Goal: Task Accomplishment & Management: Manage account settings

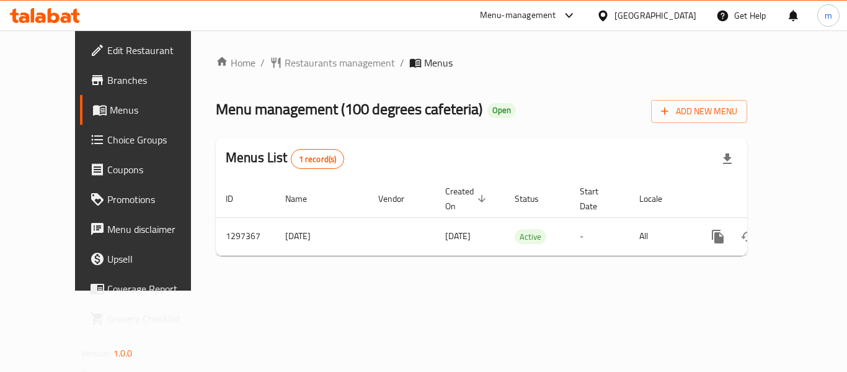
click at [285, 64] on span "Restaurants management" at bounding box center [340, 62] width 110 height 15
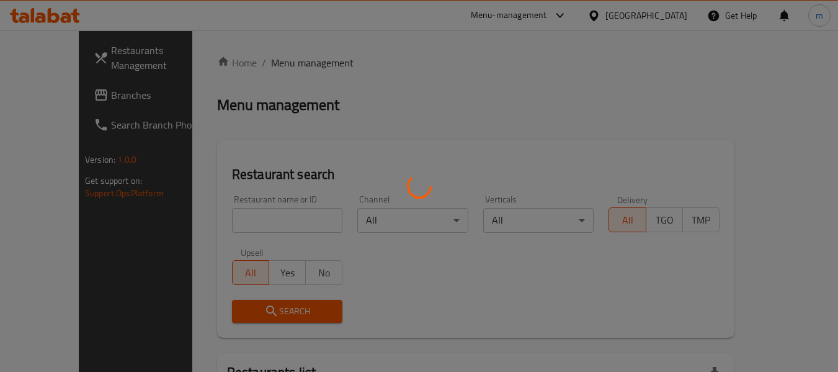
click at [223, 224] on div at bounding box center [419, 186] width 838 height 372
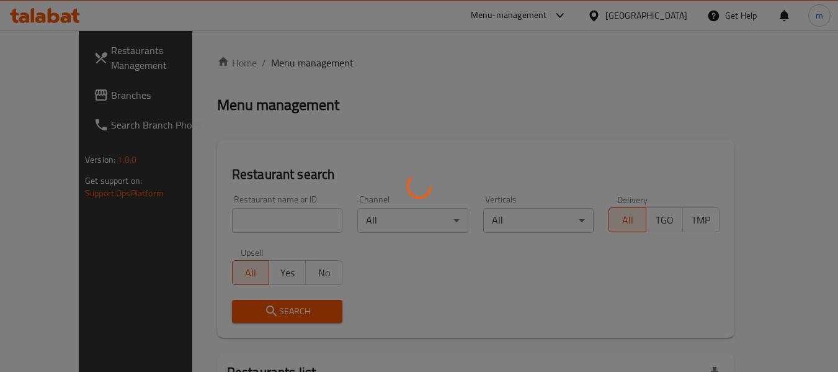
click at [223, 222] on div at bounding box center [419, 186] width 838 height 372
click at [220, 222] on div at bounding box center [419, 186] width 838 height 372
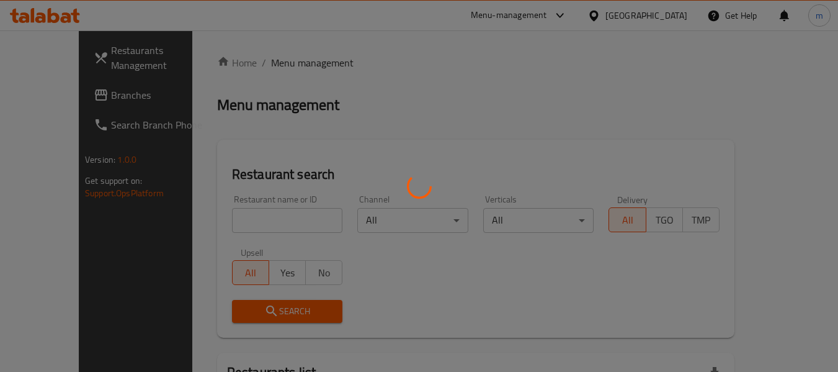
click at [220, 222] on div at bounding box center [419, 186] width 838 height 372
click at [207, 225] on div at bounding box center [419, 186] width 838 height 372
click at [216, 219] on div at bounding box center [419, 186] width 838 height 372
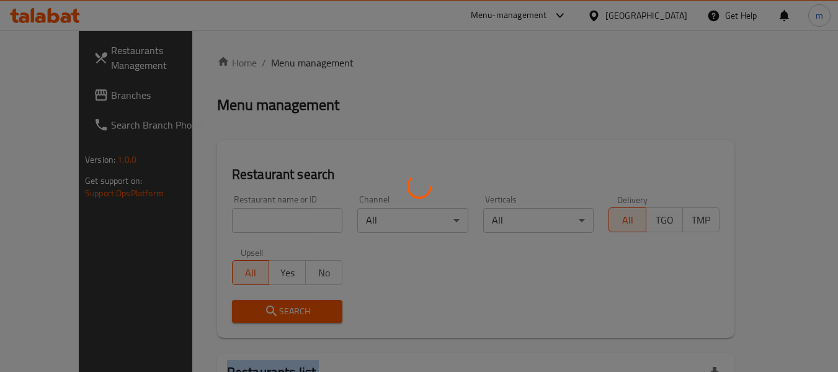
click at [216, 219] on div at bounding box center [419, 186] width 838 height 372
click at [135, 228] on div at bounding box center [419, 186] width 838 height 372
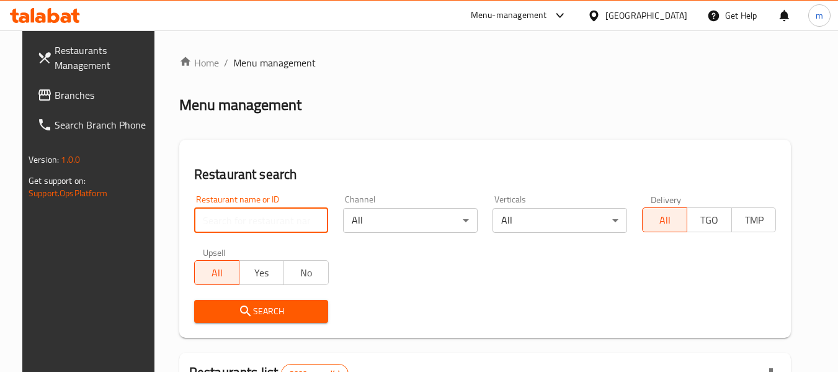
click at [202, 223] on input "search" at bounding box center [261, 220] width 135 height 25
paste input "700438"
type input "700438"
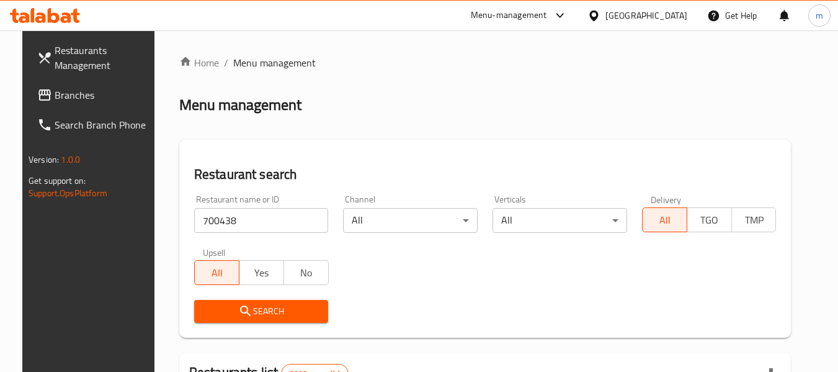
click at [238, 308] on icon "submit" at bounding box center [245, 310] width 15 height 15
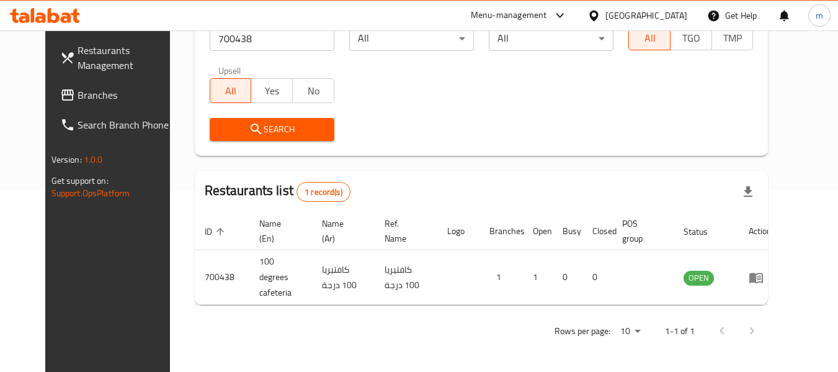
scroll to position [171, 0]
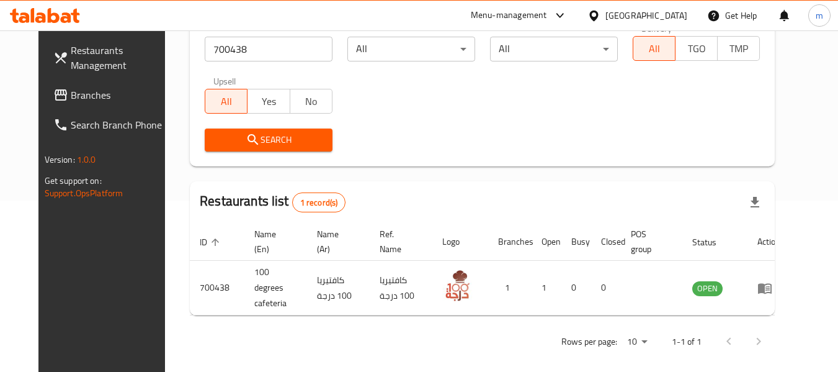
click at [598, 15] on icon at bounding box center [593, 15] width 9 height 11
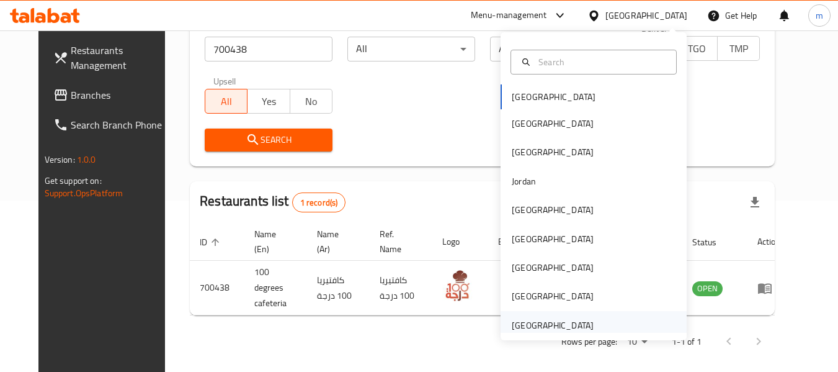
click at [537, 324] on div "[GEOGRAPHIC_DATA]" at bounding box center [553, 325] width 82 height 14
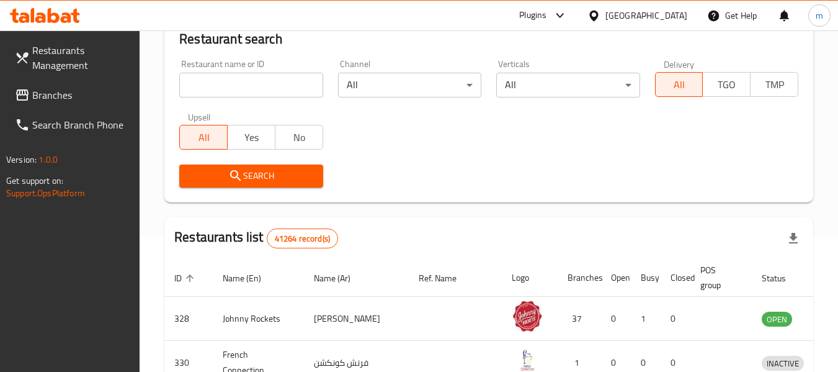
scroll to position [171, 0]
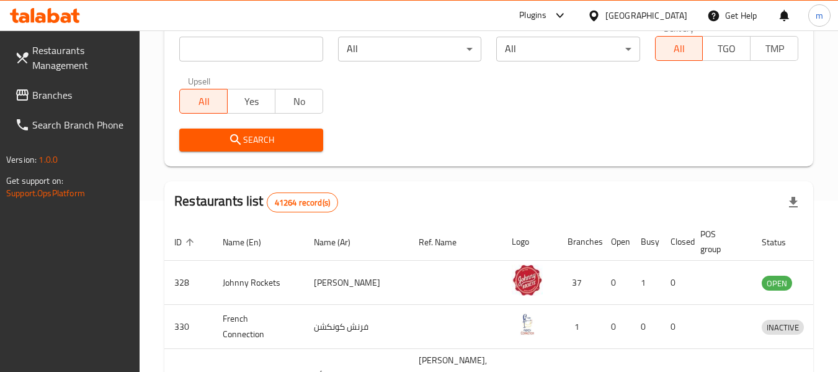
click at [66, 91] on span "Branches" at bounding box center [81, 94] width 98 height 15
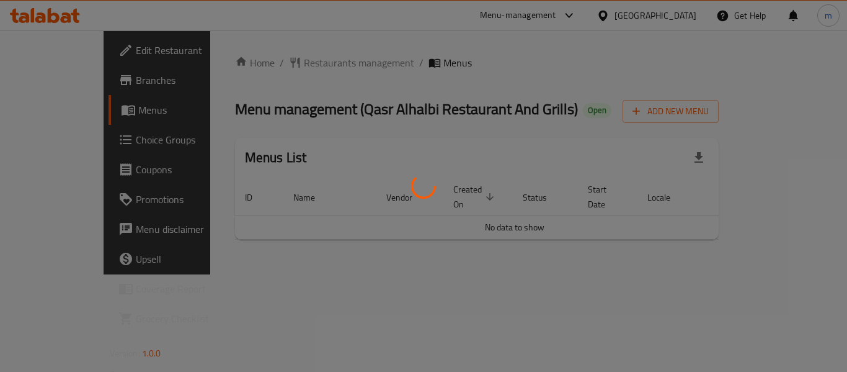
click at [275, 64] on div at bounding box center [423, 186] width 847 height 372
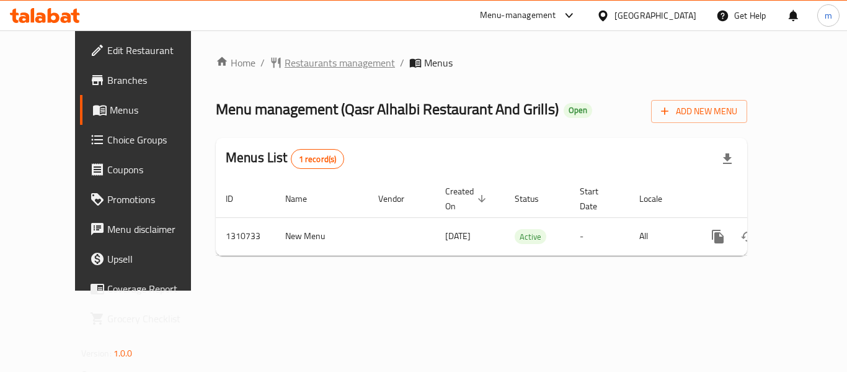
click at [285, 64] on span "Restaurants management" at bounding box center [340, 62] width 110 height 15
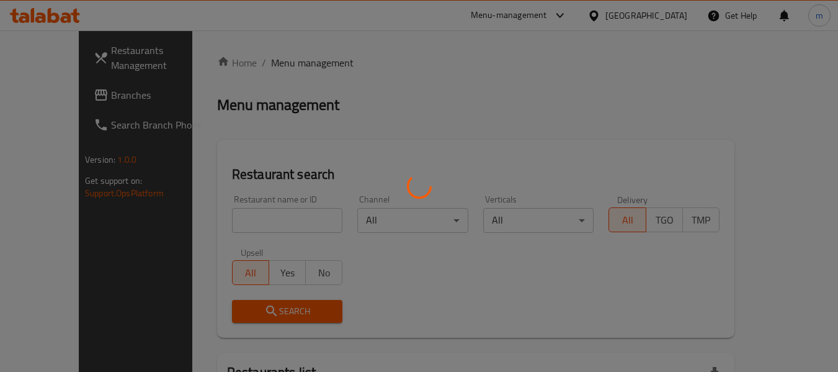
click at [214, 225] on div at bounding box center [419, 186] width 838 height 372
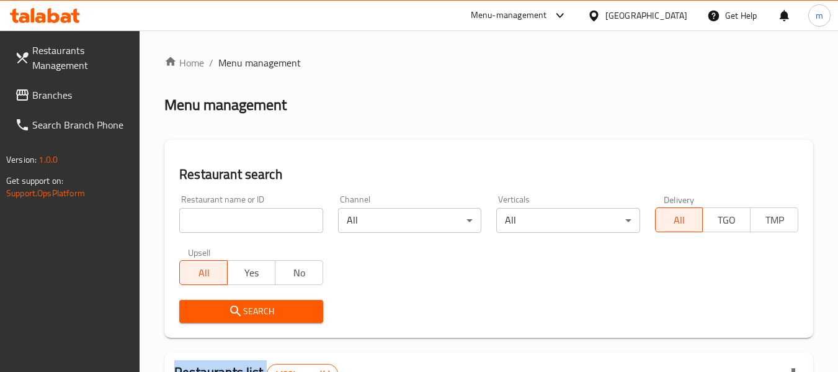
click at [214, 225] on div at bounding box center [419, 186] width 838 height 372
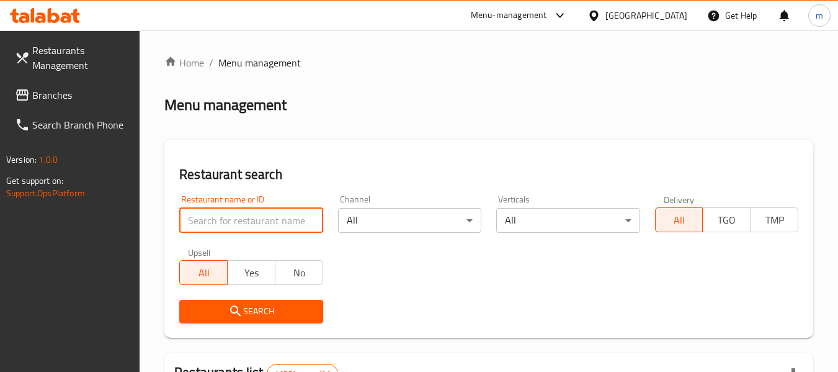
click at [214, 225] on input "search" at bounding box center [250, 220] width 143 height 25
paste input "705550"
type input "705550"
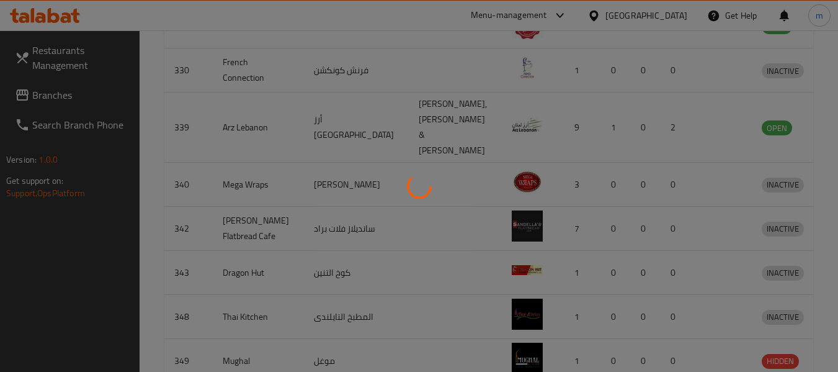
scroll to position [182, 0]
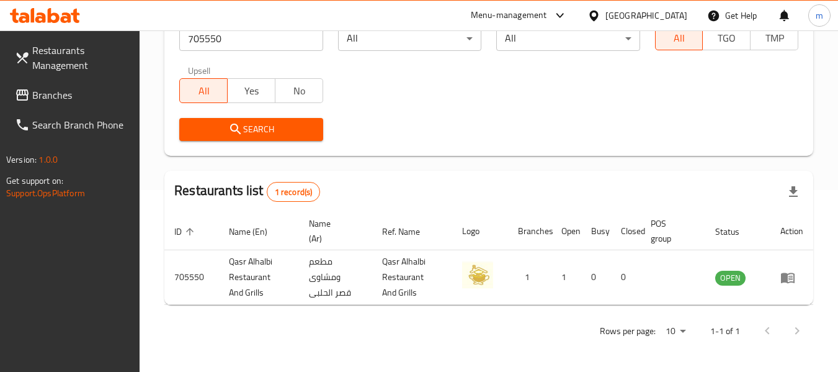
click at [595, 14] on icon at bounding box center [593, 15] width 13 height 13
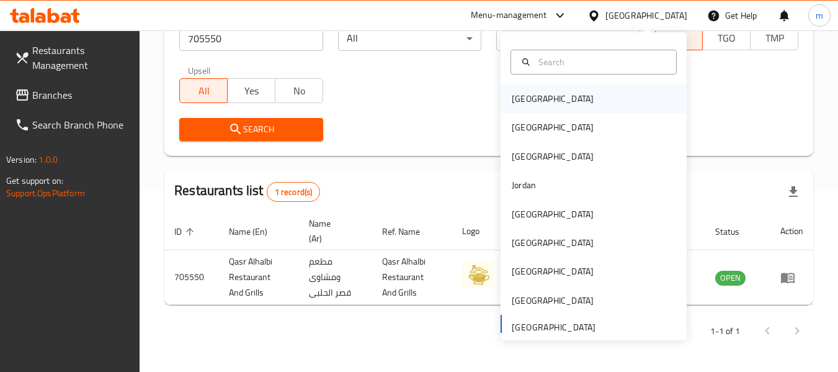
click at [512, 100] on div "Bahrain" at bounding box center [553, 99] width 82 height 14
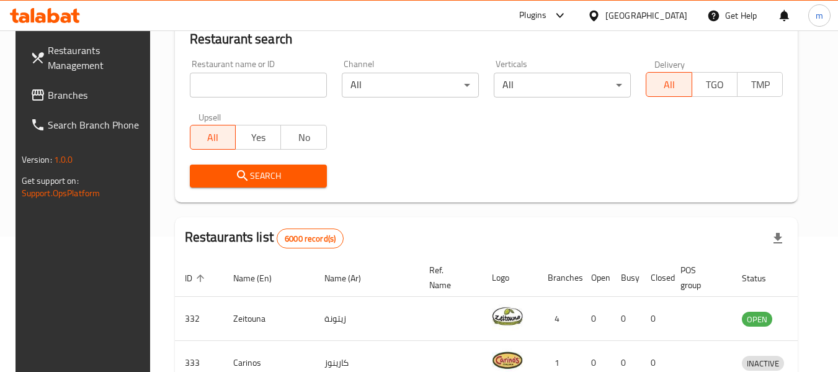
scroll to position [182, 0]
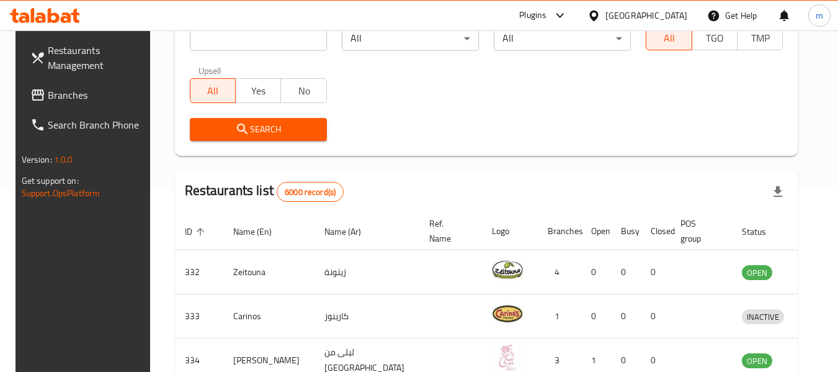
click at [79, 91] on span "Branches" at bounding box center [97, 94] width 98 height 15
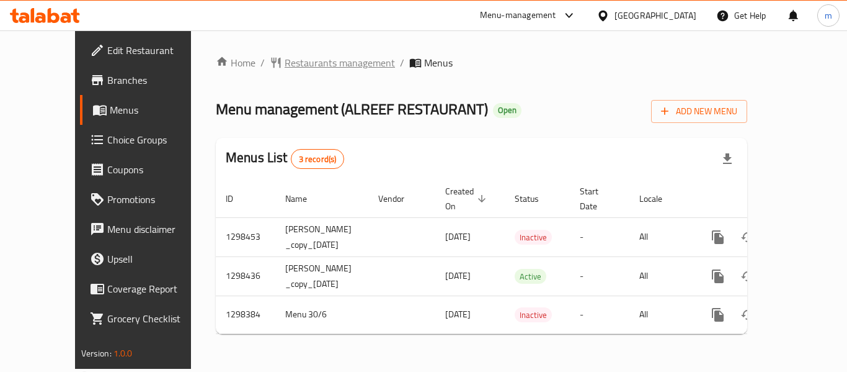
click at [301, 66] on span "Restaurants management" at bounding box center [340, 62] width 110 height 15
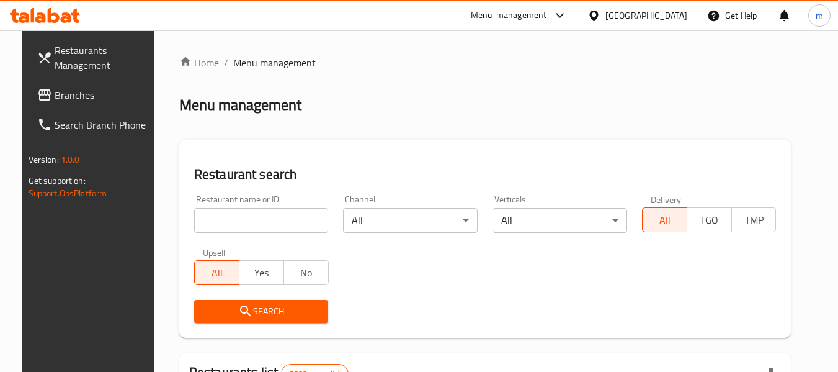
click at [239, 216] on div at bounding box center [419, 186] width 838 height 372
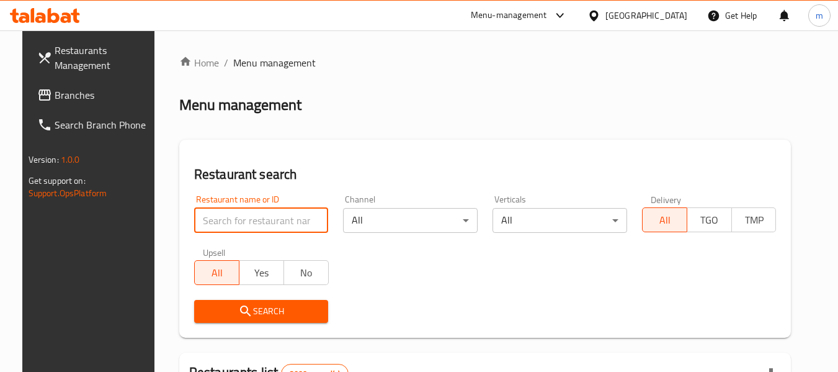
click at [239, 221] on input "search" at bounding box center [261, 220] width 135 height 25
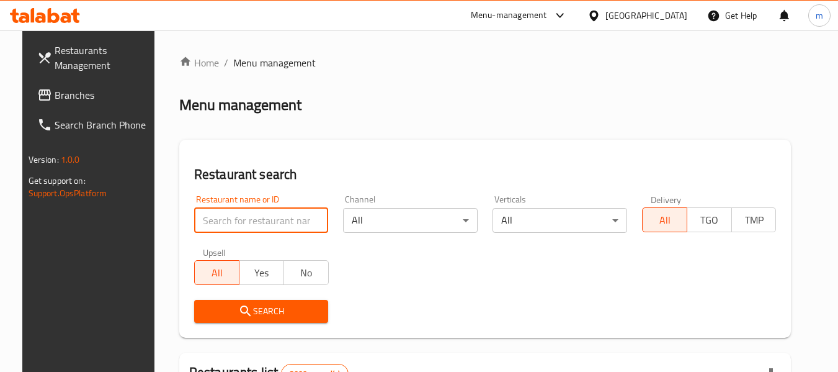
paste input "700917"
type input "700917"
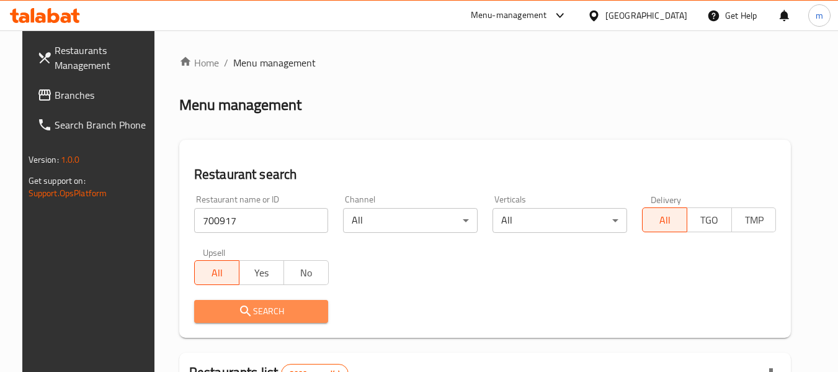
click at [246, 305] on span "Search" at bounding box center [261, 311] width 115 height 16
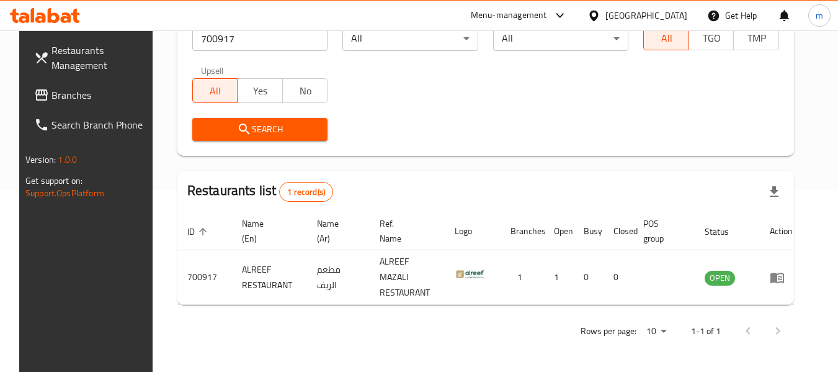
scroll to position [171, 0]
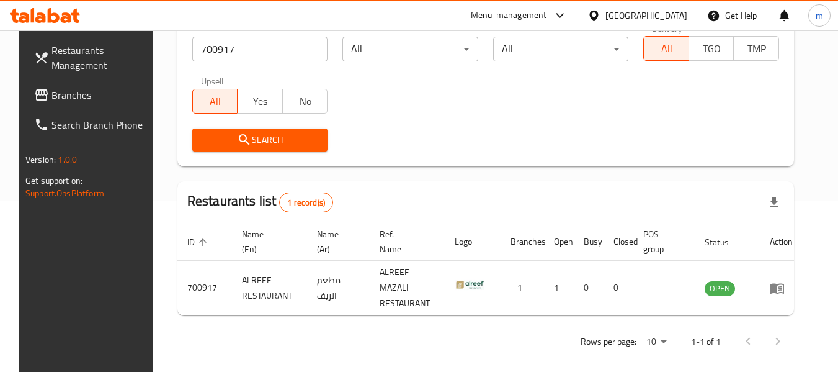
click at [57, 309] on div "Restaurants Management Branches Search Branch Phone Version: 1.0.0 Get support …" at bounding box center [89, 216] width 140 height 372
click at [598, 14] on icon at bounding box center [593, 15] width 9 height 11
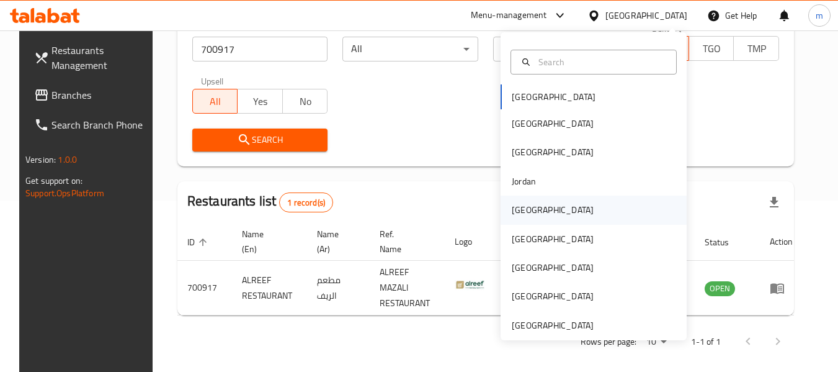
click at [512, 210] on div "[GEOGRAPHIC_DATA]" at bounding box center [553, 210] width 82 height 14
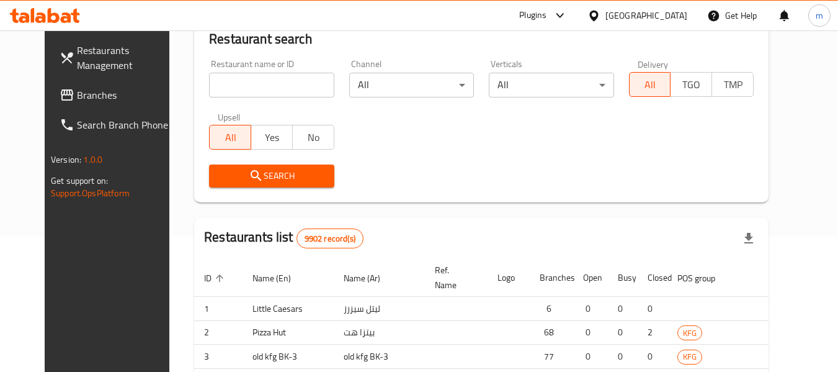
scroll to position [171, 0]
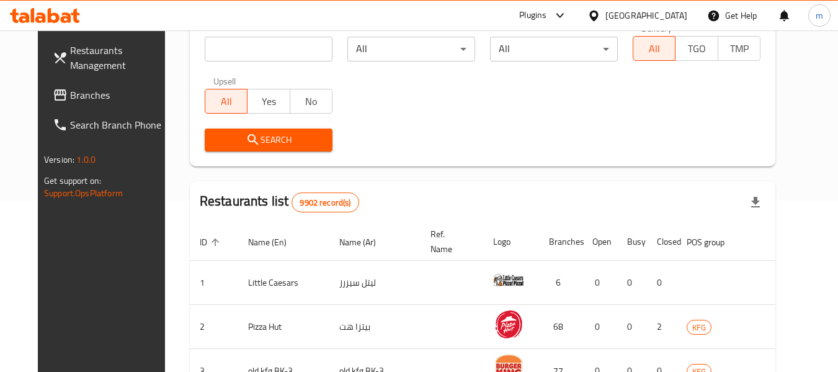
drag, startPoint x: 70, startPoint y: 96, endPoint x: 24, endPoint y: 106, distance: 47.6
click at [70, 96] on span "Branches" at bounding box center [119, 94] width 98 height 15
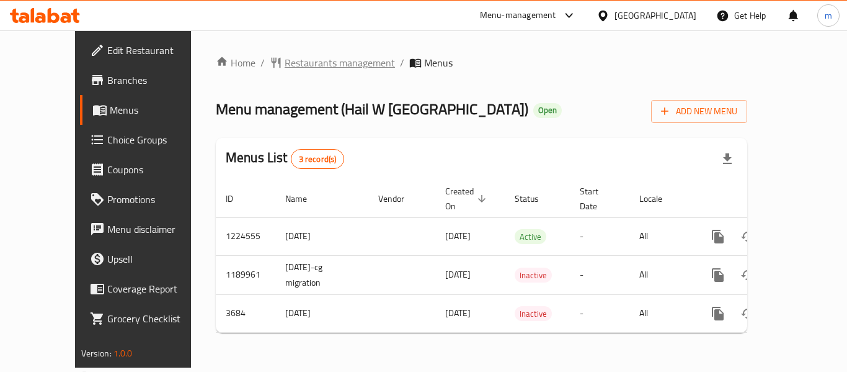
click at [285, 66] on span "Restaurants management" at bounding box center [340, 62] width 110 height 15
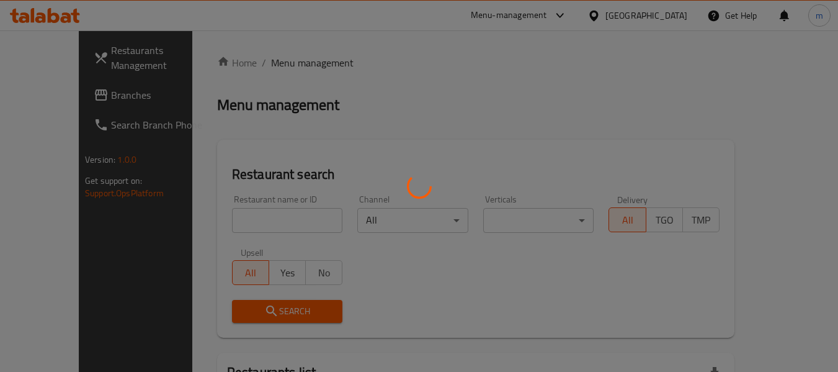
click at [221, 220] on div at bounding box center [419, 186] width 838 height 372
click at [218, 223] on div at bounding box center [419, 186] width 838 height 372
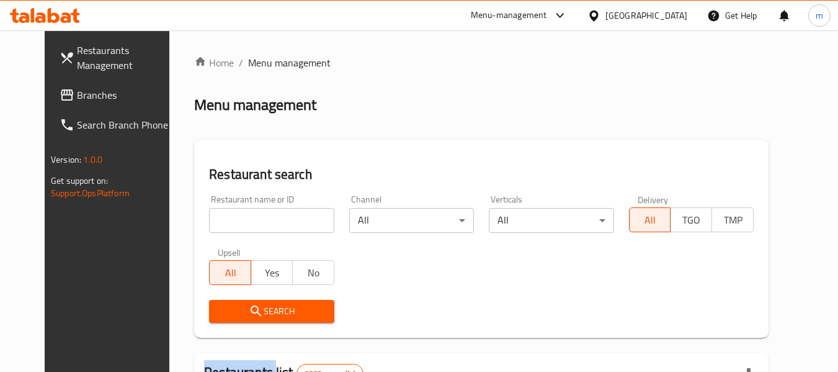
click at [218, 223] on div at bounding box center [419, 186] width 838 height 372
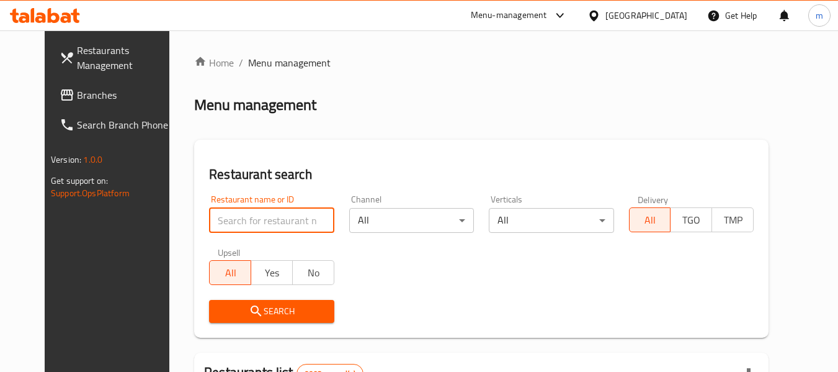
drag, startPoint x: 218, startPoint y: 223, endPoint x: 224, endPoint y: 218, distance: 7.5
click at [218, 223] on input "search" at bounding box center [271, 220] width 125 height 25
paste input "2265"
type input "2265"
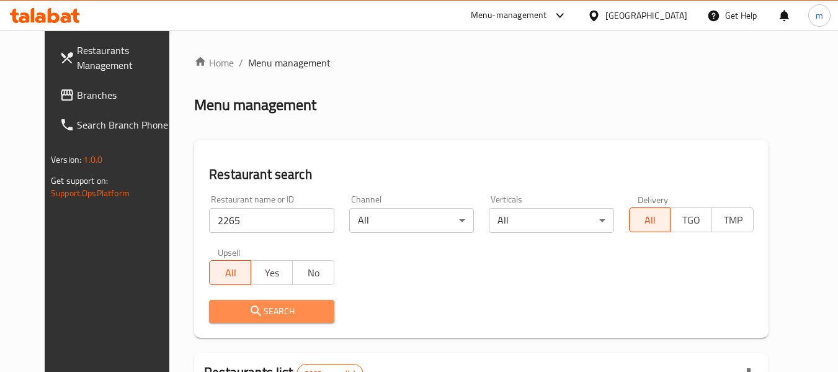
click at [227, 310] on span "Search" at bounding box center [271, 311] width 105 height 16
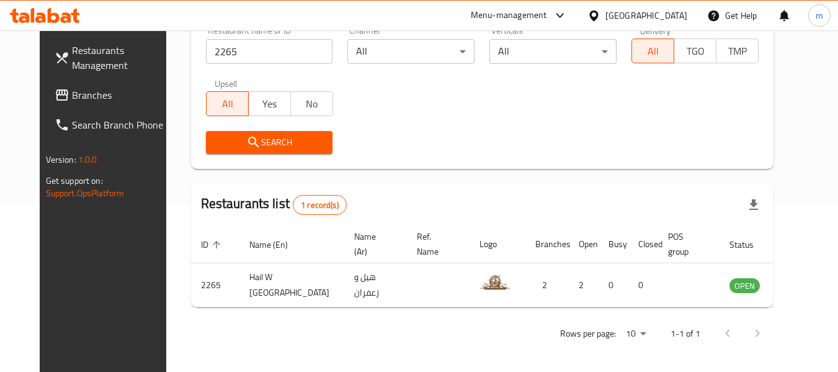
scroll to position [171, 0]
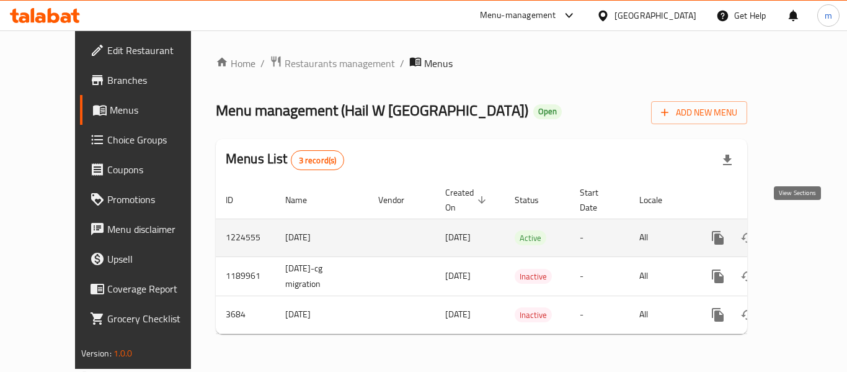
click at [800, 230] on icon "enhanced table" at bounding box center [807, 237] width 15 height 15
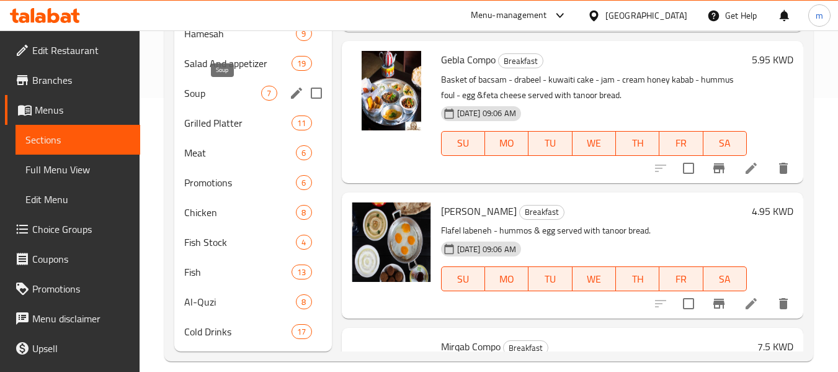
scroll to position [288, 0]
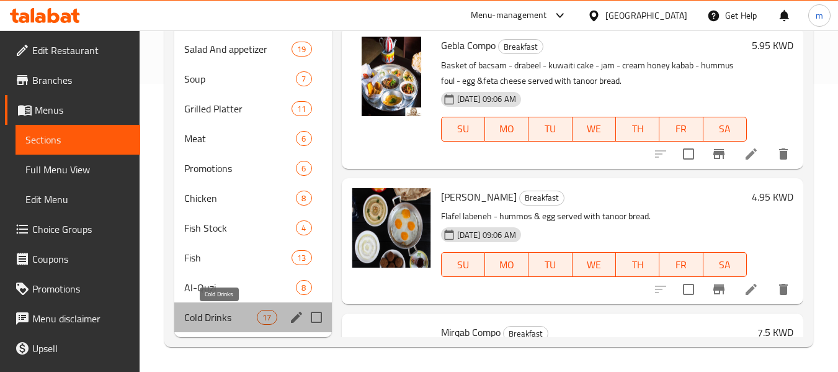
click at [226, 311] on span "Cold Drinks" at bounding box center [220, 317] width 73 height 15
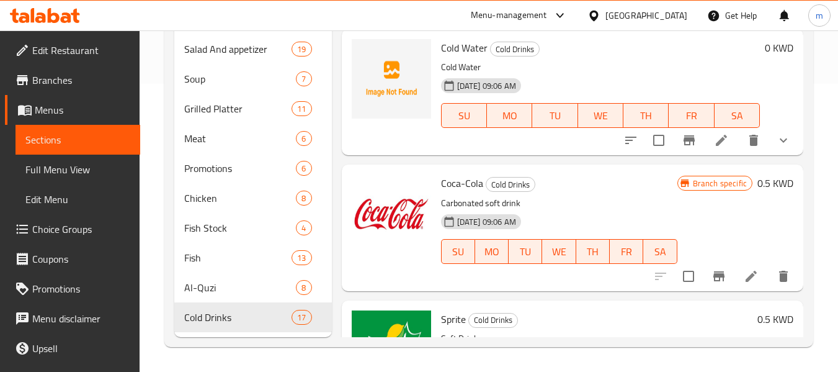
scroll to position [1480, 0]
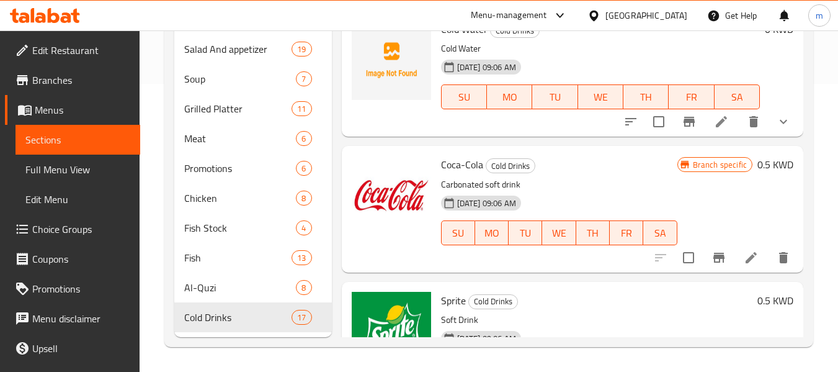
click at [53, 46] on span "Edit Restaurant" at bounding box center [81, 50] width 98 height 15
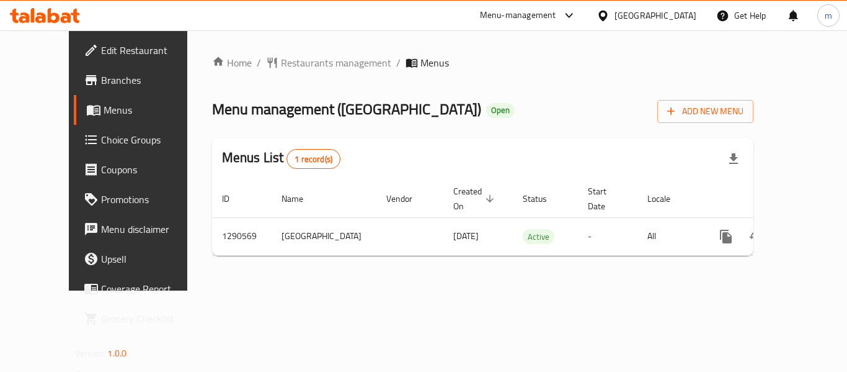
click at [284, 63] on div at bounding box center [423, 186] width 847 height 372
click at [281, 65] on span "Restaurants management" at bounding box center [336, 62] width 110 height 15
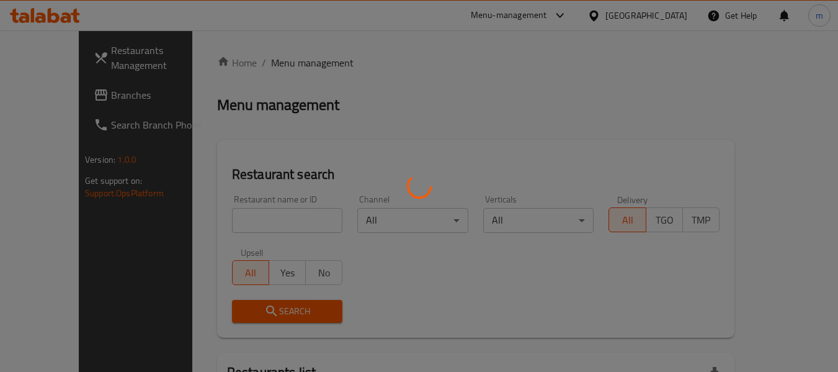
click at [226, 225] on div at bounding box center [419, 186] width 838 height 372
click at [226, 227] on div at bounding box center [419, 186] width 838 height 372
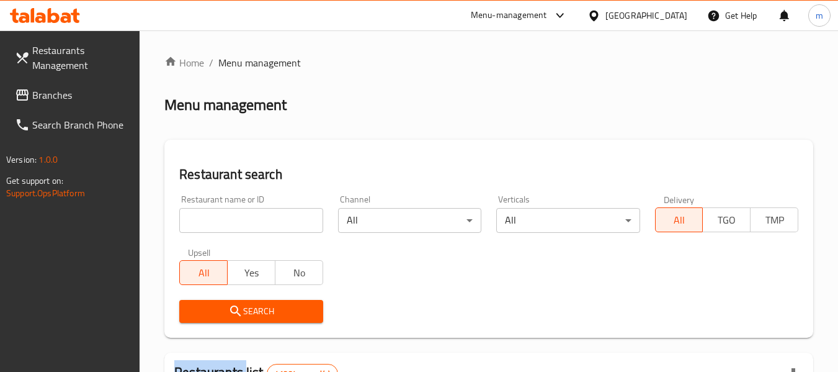
click at [226, 227] on input "search" at bounding box center [250, 220] width 143 height 25
paste input "698159"
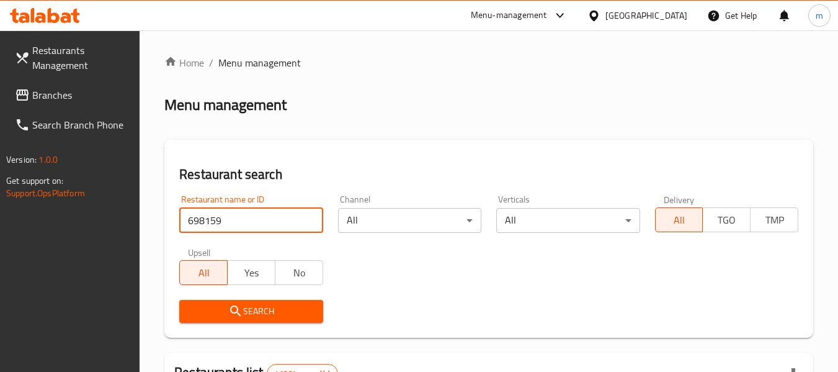
type input "698159"
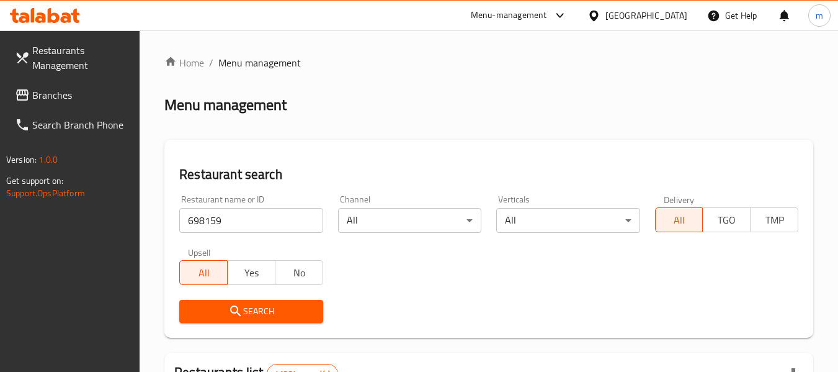
click at [217, 310] on span "Search" at bounding box center [250, 311] width 123 height 16
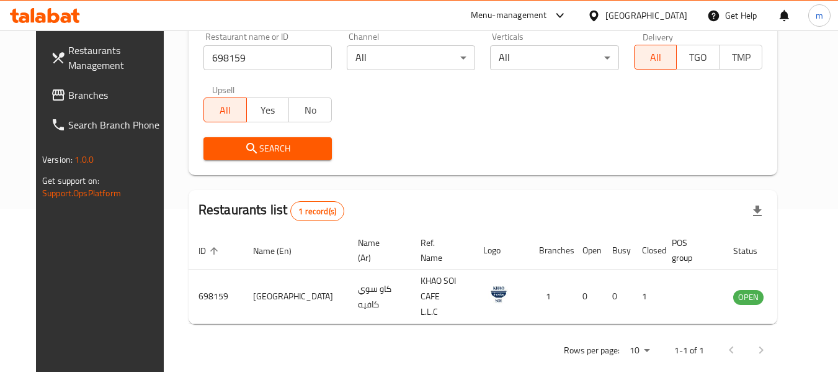
scroll to position [171, 0]
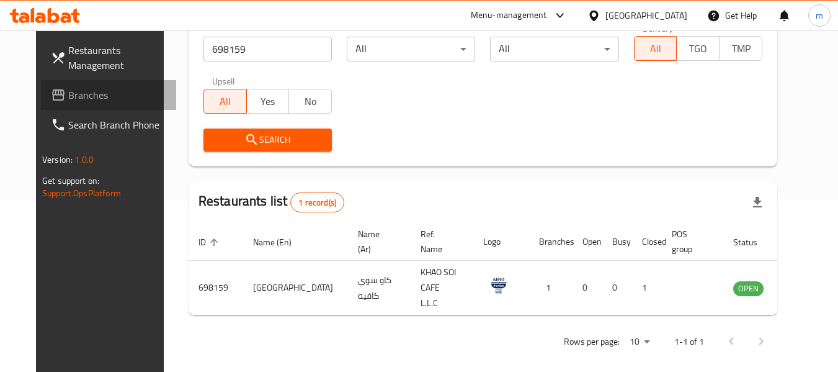
click at [68, 94] on span "Branches" at bounding box center [117, 94] width 98 height 15
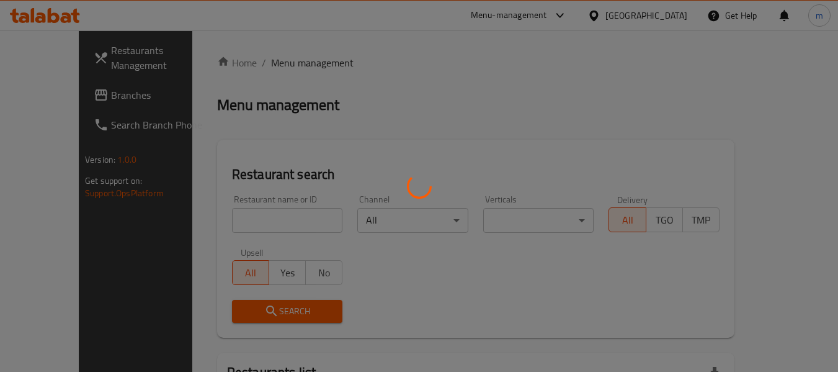
click at [246, 215] on div at bounding box center [419, 186] width 838 height 372
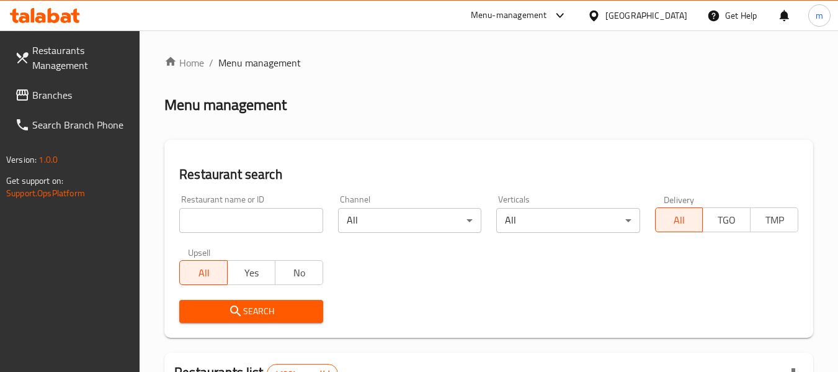
click at [239, 217] on div at bounding box center [419, 186] width 838 height 372
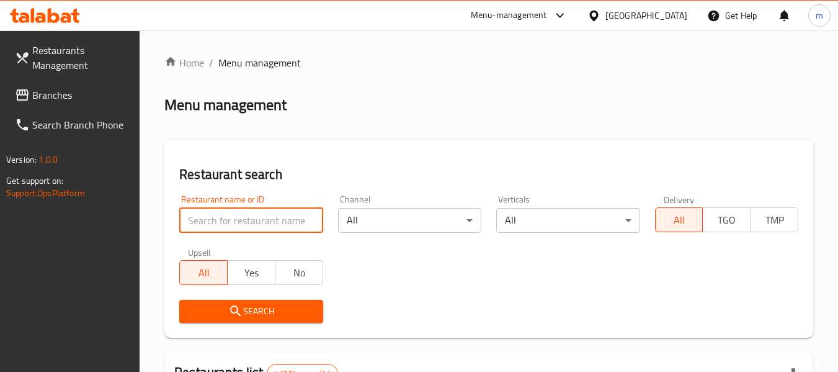
click at [233, 220] on input "search" at bounding box center [250, 220] width 143 height 25
paste input "704152"
type input "704152"
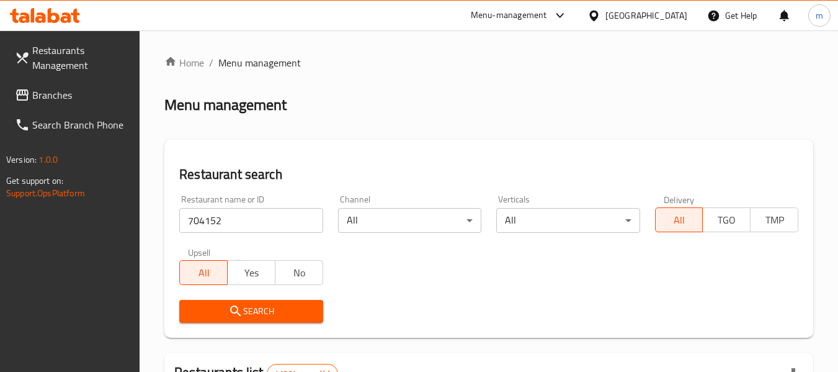
click at [241, 313] on icon "submit" at bounding box center [235, 310] width 15 height 15
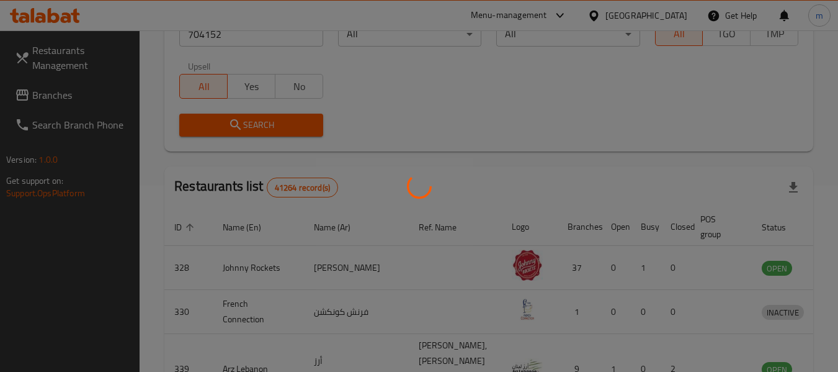
scroll to position [182, 0]
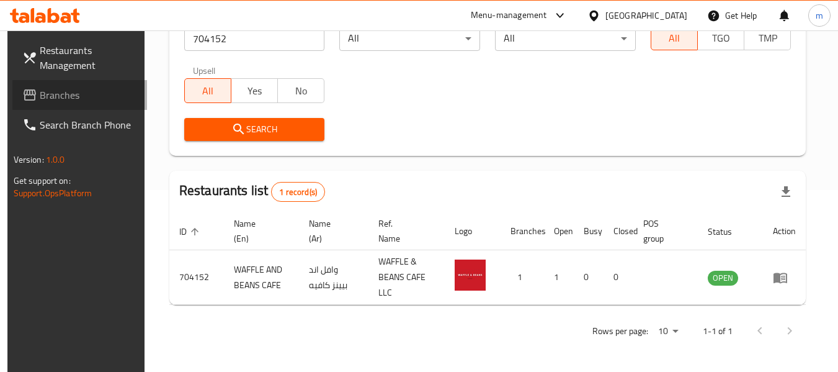
click at [55, 97] on span "Branches" at bounding box center [89, 94] width 98 height 15
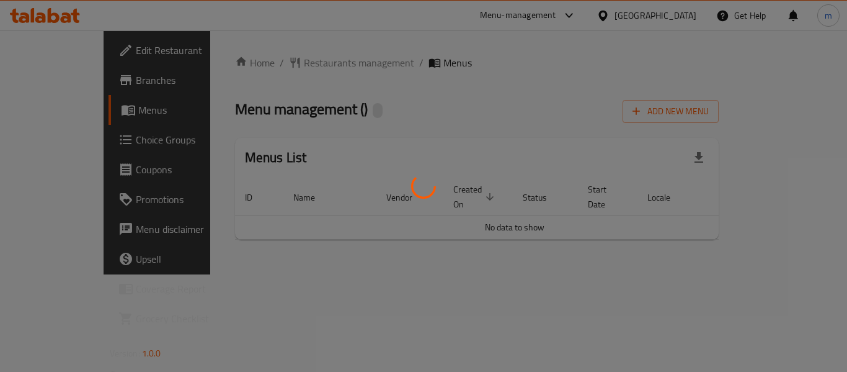
click at [299, 66] on div at bounding box center [423, 186] width 847 height 372
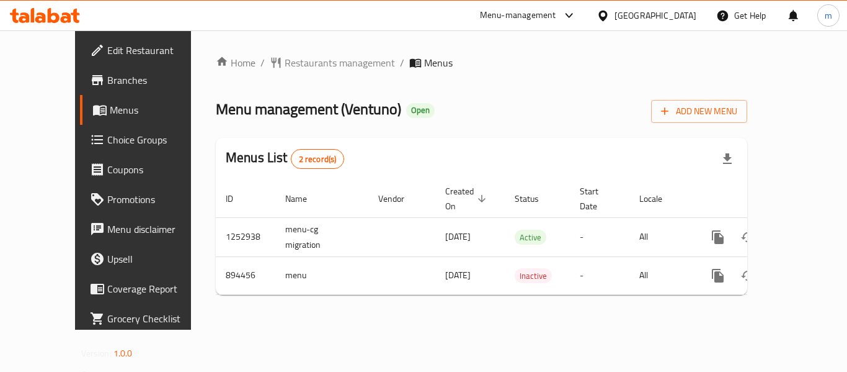
click at [285, 66] on span "Restaurants management" at bounding box center [340, 62] width 110 height 15
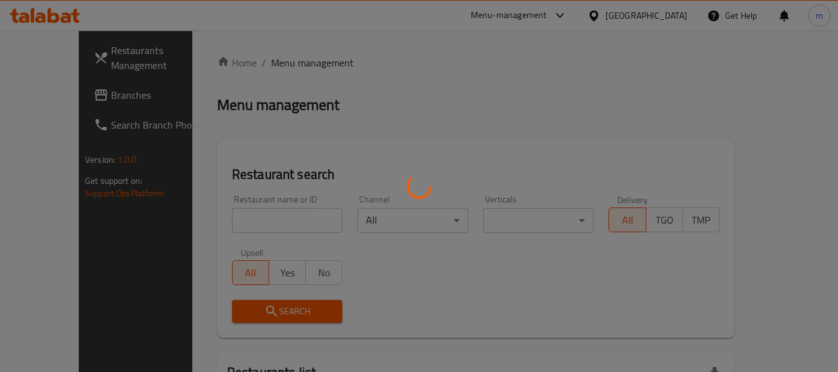
click at [231, 217] on div at bounding box center [419, 186] width 838 height 372
click at [228, 218] on div at bounding box center [419, 186] width 838 height 372
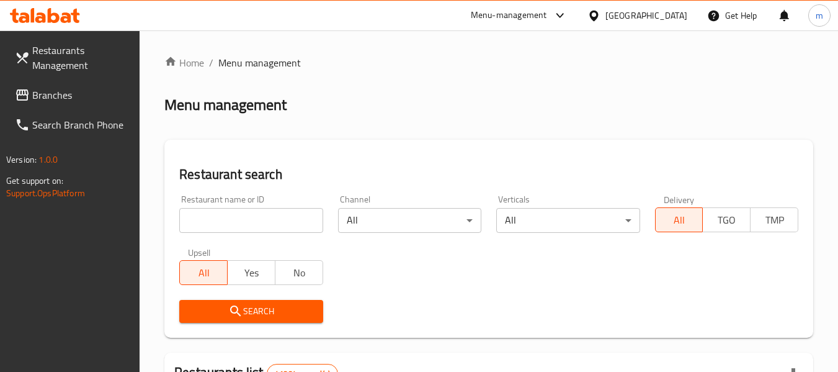
click at [209, 222] on div at bounding box center [419, 186] width 838 height 372
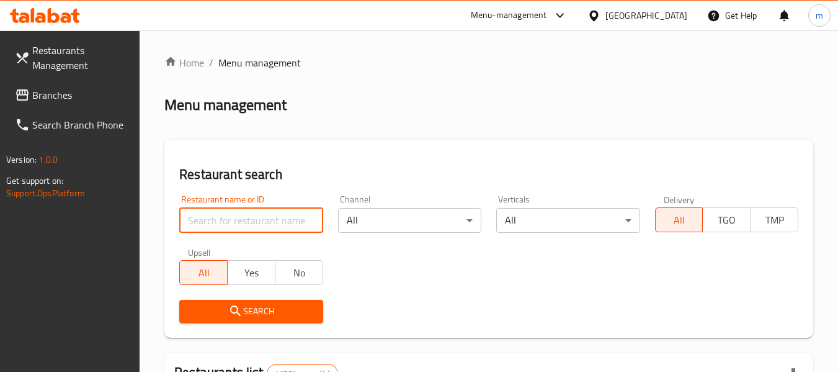
drag, startPoint x: 209, startPoint y: 222, endPoint x: 216, endPoint y: 215, distance: 10.1
click at [209, 222] on input "search" at bounding box center [250, 220] width 143 height 25
paste input "658050"
type input "658050"
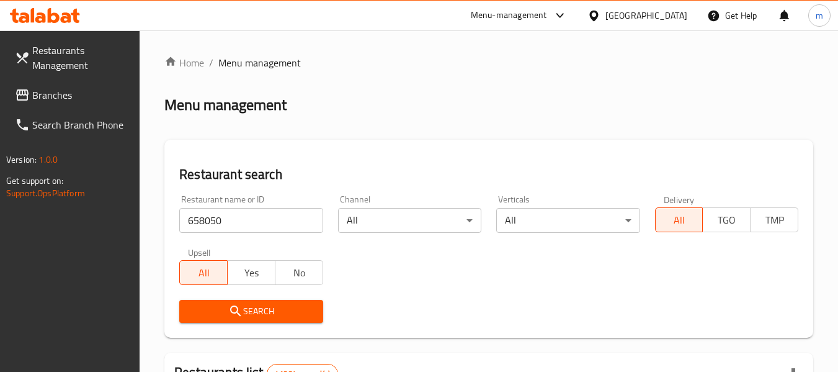
click at [234, 317] on icon "submit" at bounding box center [235, 310] width 15 height 15
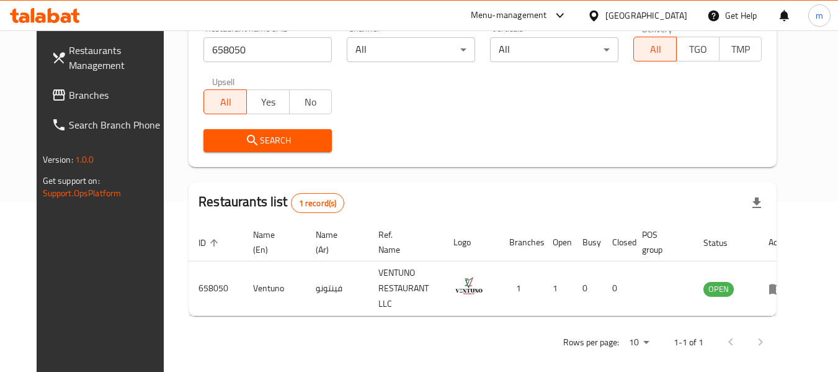
scroll to position [171, 0]
drag, startPoint x: 50, startPoint y: 105, endPoint x: 58, endPoint y: 102, distance: 8.6
click at [50, 105] on link "Branches" at bounding box center [109, 95] width 135 height 30
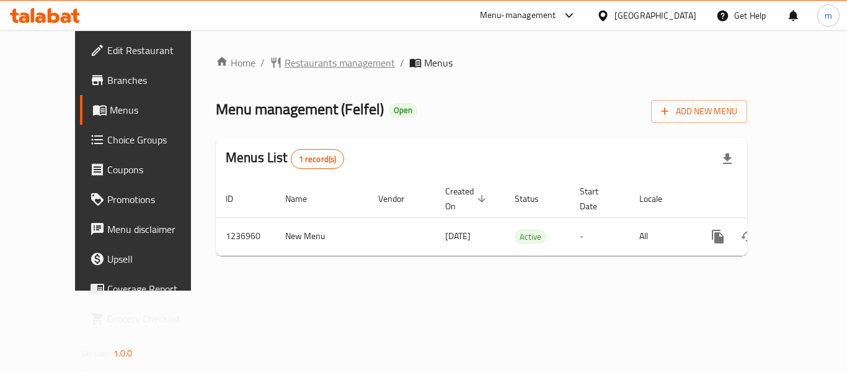
click at [285, 66] on span "Restaurants management" at bounding box center [340, 62] width 110 height 15
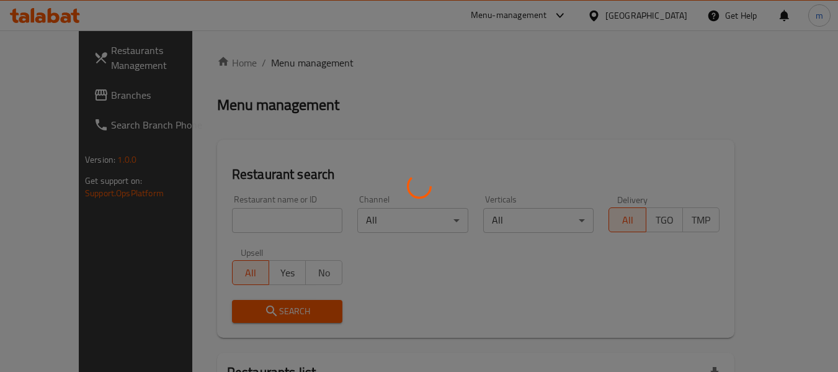
click at [234, 224] on div at bounding box center [419, 186] width 838 height 372
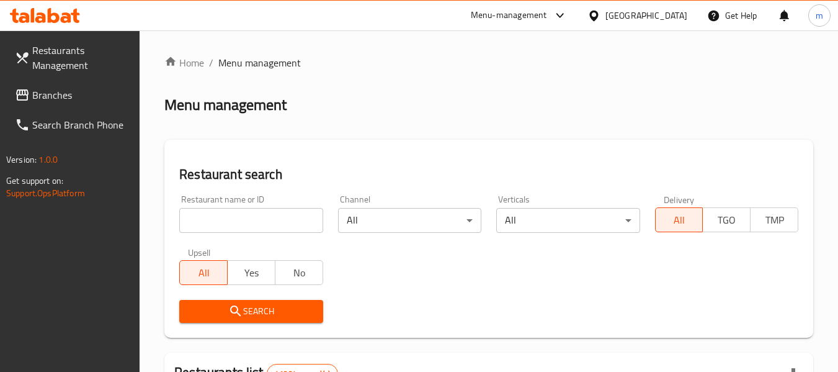
click at [234, 224] on input "search" at bounding box center [250, 220] width 143 height 25
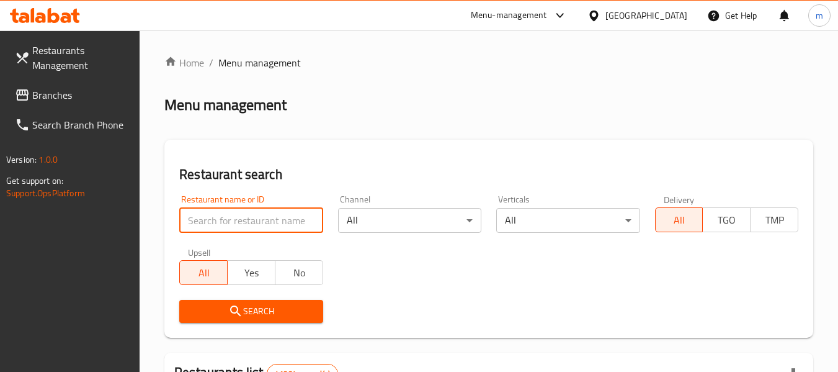
click at [234, 224] on input "search" at bounding box center [250, 220] width 143 height 25
paste input "679218"
type input "679218"
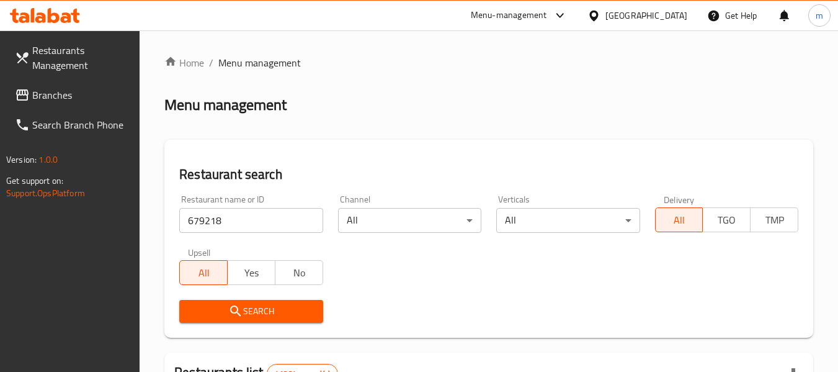
click at [237, 305] on icon "submit" at bounding box center [235, 310] width 15 height 15
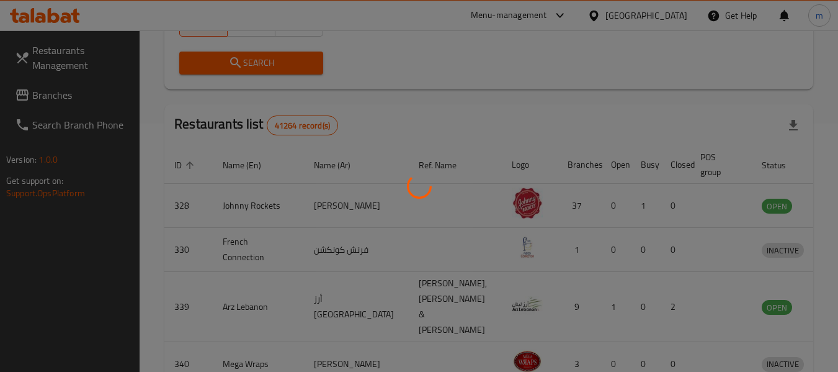
scroll to position [171, 0]
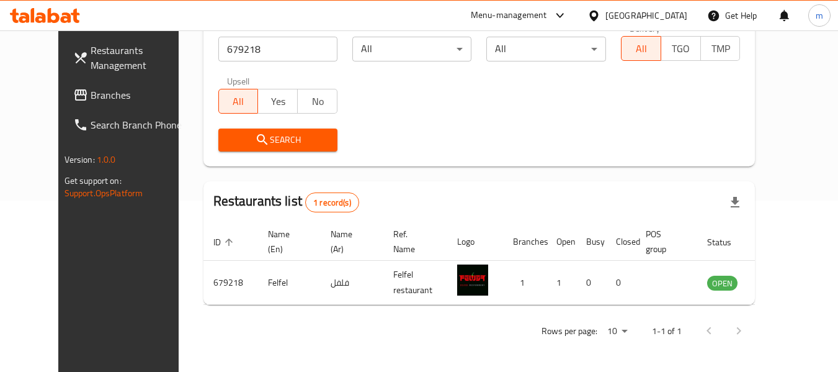
click at [91, 91] on span "Branches" at bounding box center [140, 94] width 98 height 15
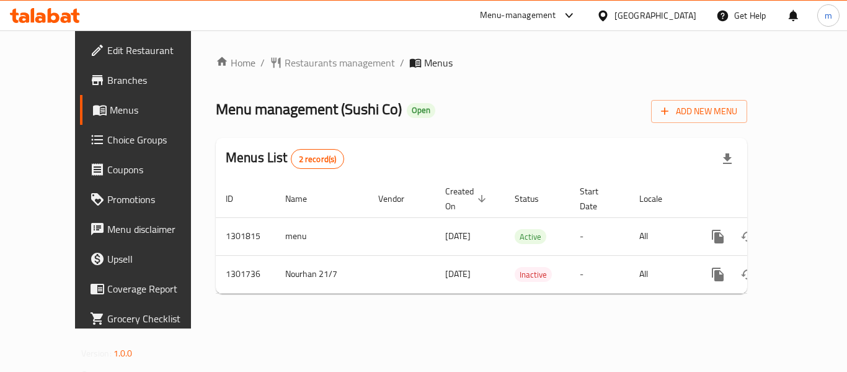
click at [285, 61] on span "Restaurants management" at bounding box center [340, 62] width 110 height 15
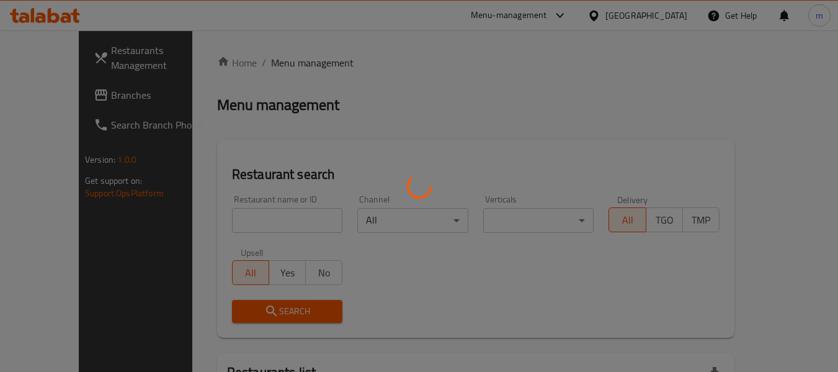
click at [241, 219] on div at bounding box center [419, 186] width 838 height 372
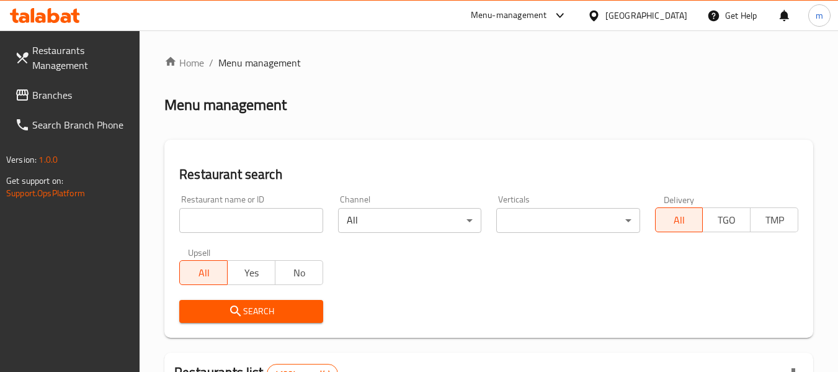
click at [236, 219] on div at bounding box center [419, 186] width 838 height 372
click at [236, 219] on input "search" at bounding box center [250, 220] width 143 height 25
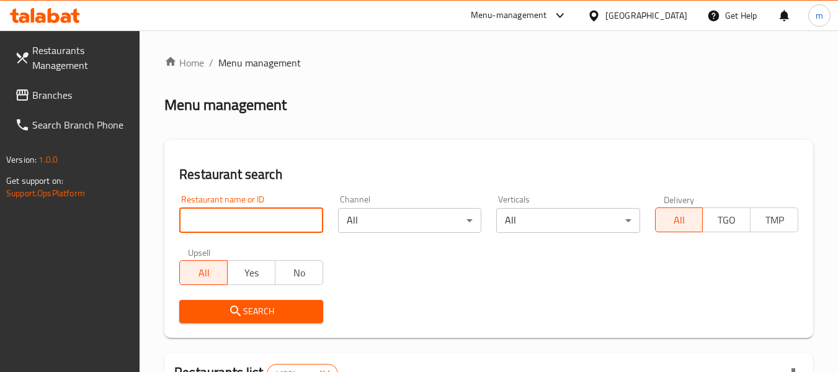
paste input "702166"
type input "702166"
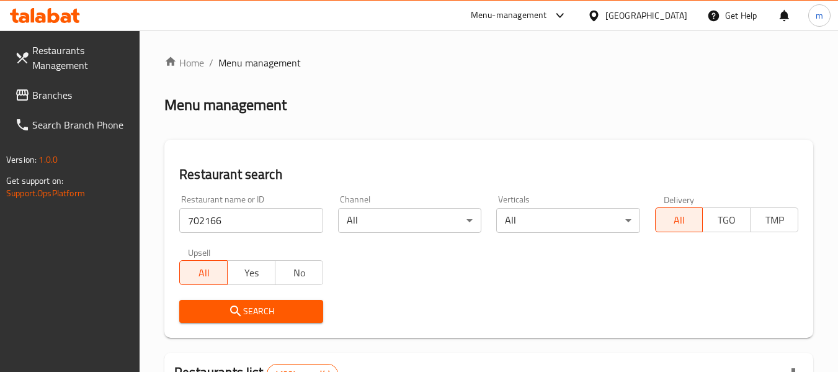
drag, startPoint x: 238, startPoint y: 306, endPoint x: 275, endPoint y: 290, distance: 40.3
click at [238, 306] on icon "submit" at bounding box center [235, 310] width 15 height 15
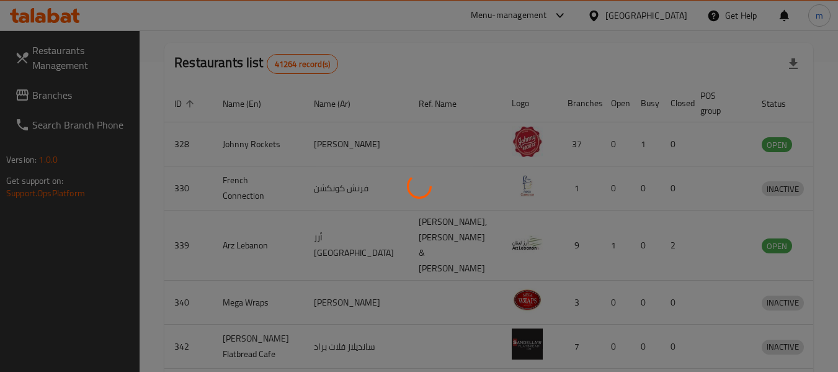
scroll to position [171, 0]
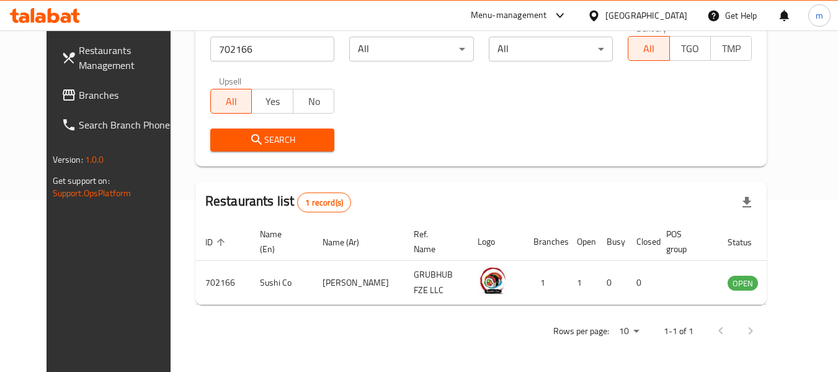
drag, startPoint x: 80, startPoint y: 98, endPoint x: 88, endPoint y: 98, distance: 8.1
click at [80, 98] on span "Branches" at bounding box center [128, 94] width 98 height 15
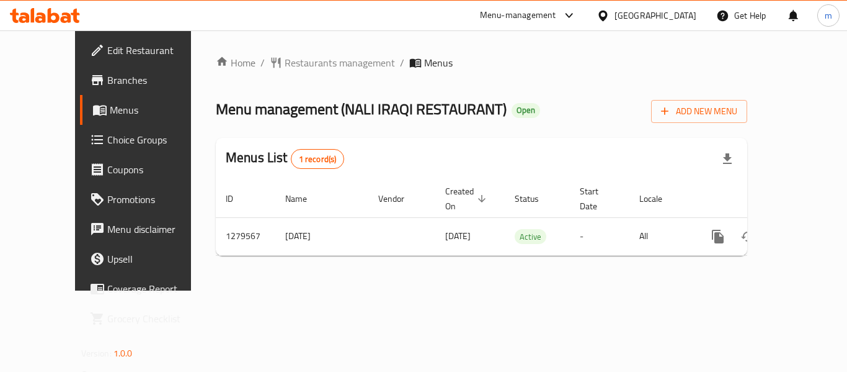
click at [303, 71] on div at bounding box center [423, 186] width 847 height 372
click at [287, 64] on span "Restaurants management" at bounding box center [340, 62] width 110 height 15
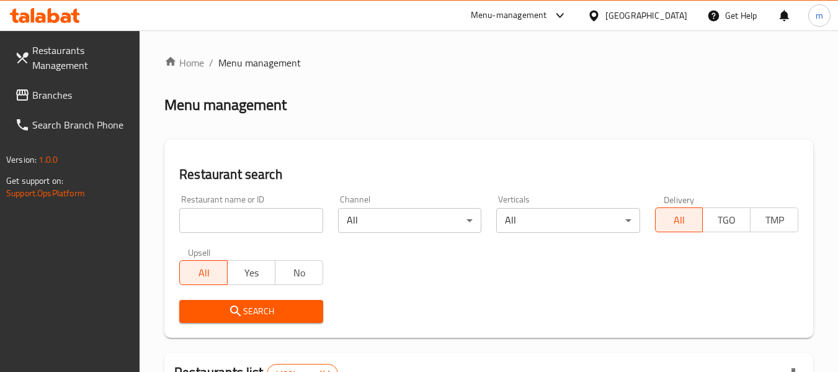
click at [228, 221] on div at bounding box center [419, 186] width 838 height 372
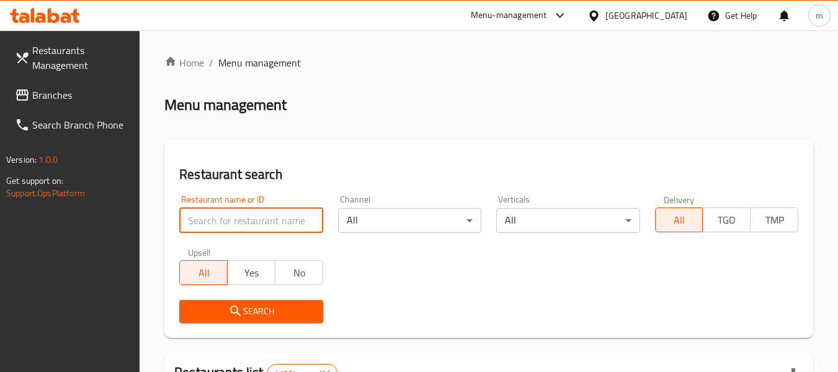
click at [228, 221] on input "search" at bounding box center [250, 220] width 143 height 25
paste input "693372"
type input "693372"
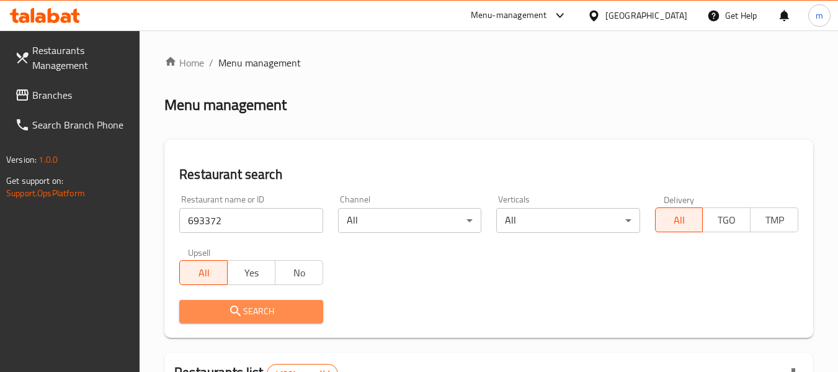
click at [253, 310] on span "Search" at bounding box center [250, 311] width 123 height 16
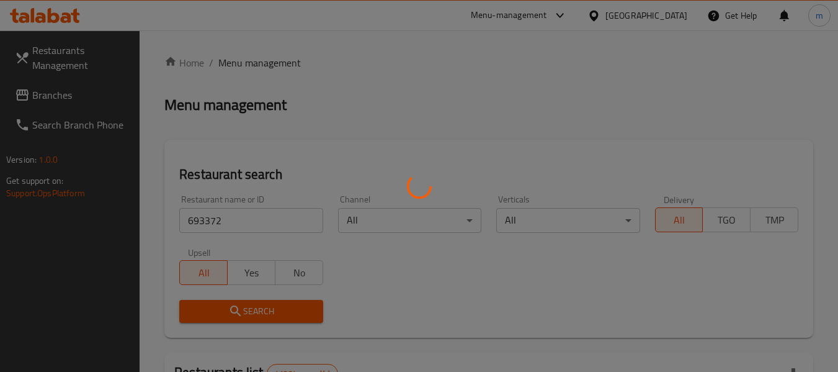
scroll to position [124, 0]
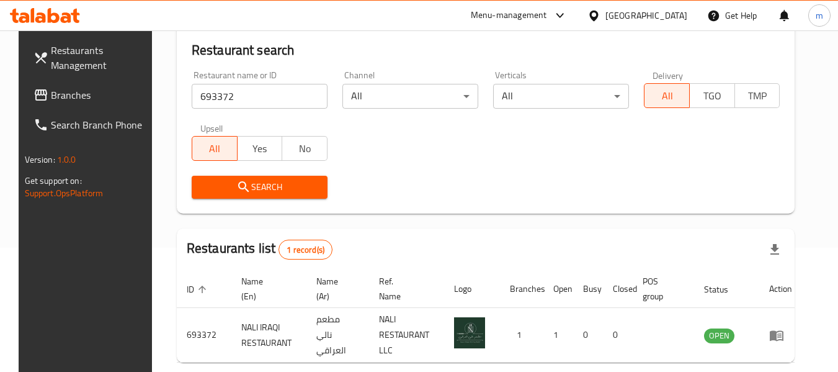
click at [64, 268] on div "Restaurants Management Branches Search Branch Phone Version: 1.0.0 Get support …" at bounding box center [89, 216] width 140 height 372
click at [51, 100] on span "Branches" at bounding box center [100, 94] width 98 height 15
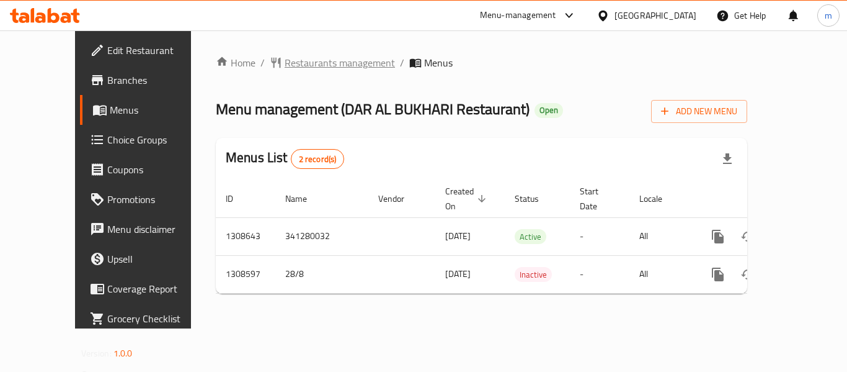
click at [285, 67] on span "Restaurants management" at bounding box center [340, 62] width 110 height 15
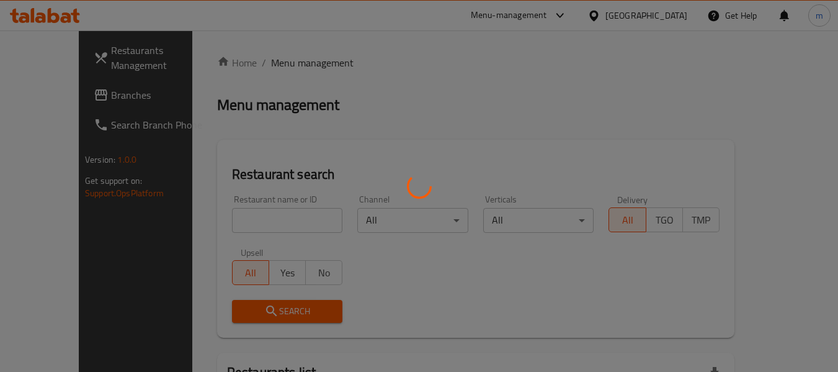
click at [241, 228] on div at bounding box center [419, 186] width 838 height 372
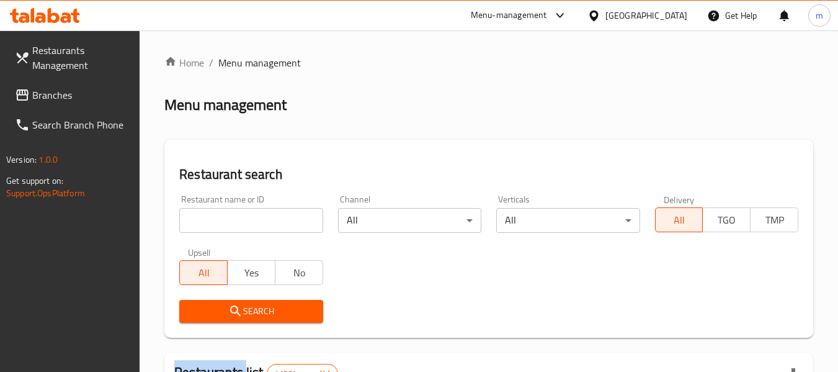
click at [241, 228] on div at bounding box center [419, 186] width 838 height 372
click at [241, 228] on input "search" at bounding box center [250, 220] width 143 height 25
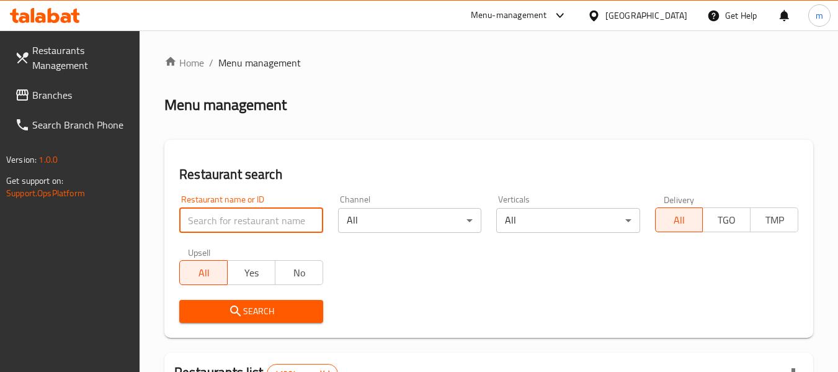
drag, startPoint x: 241, startPoint y: 228, endPoint x: 247, endPoint y: 222, distance: 8.3
click at [241, 228] on input "search" at bounding box center [250, 220] width 143 height 25
paste input "704952"
type input "704952"
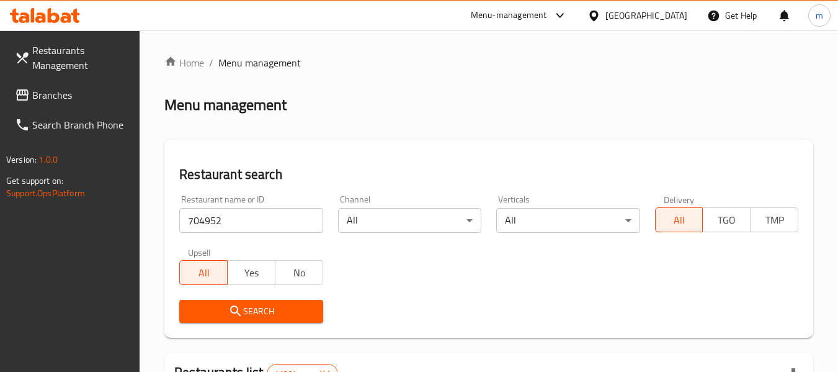
click at [243, 310] on span "Search" at bounding box center [250, 311] width 123 height 16
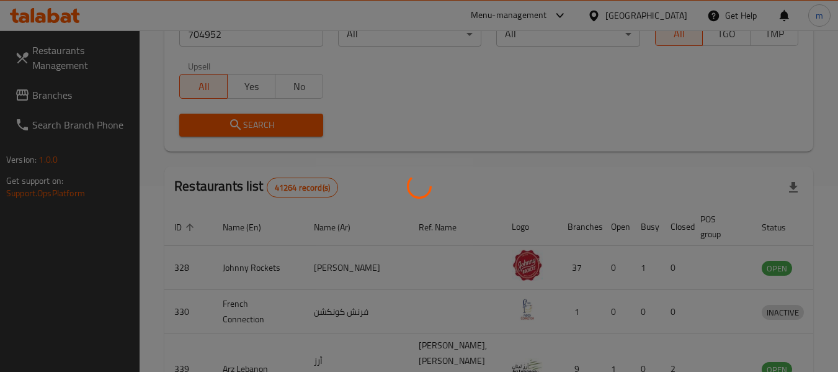
scroll to position [182, 0]
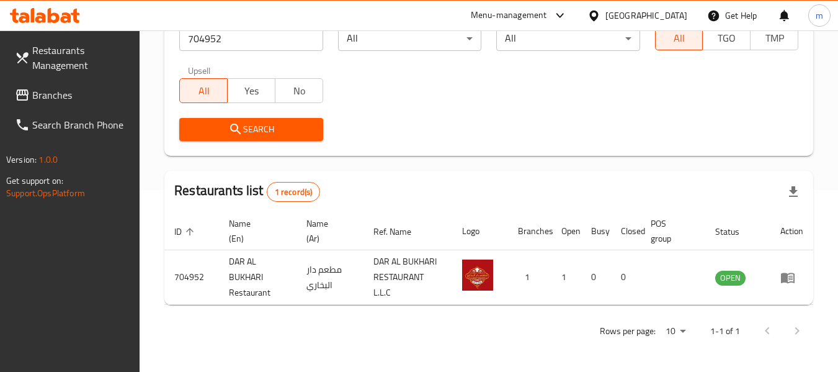
click at [592, 14] on icon at bounding box center [593, 15] width 9 height 11
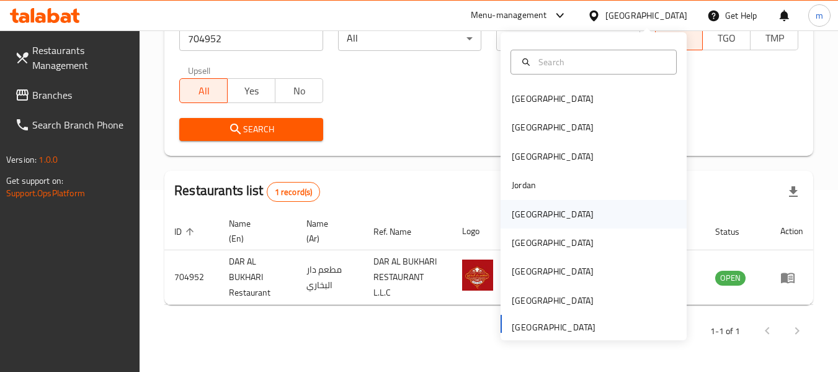
click at [519, 215] on div "[GEOGRAPHIC_DATA]" at bounding box center [553, 214] width 82 height 14
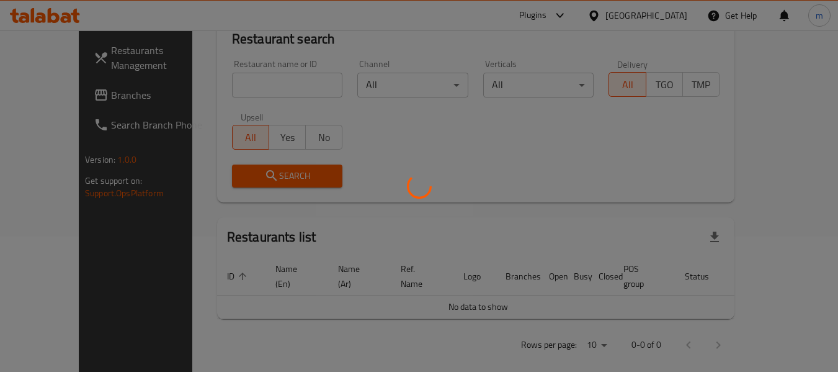
scroll to position [182, 0]
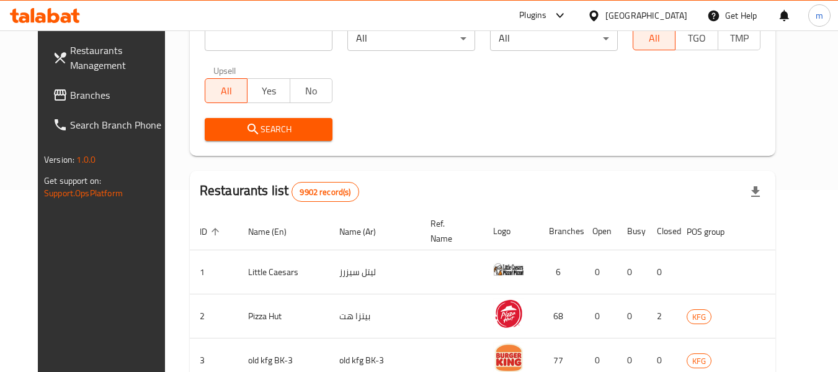
click at [70, 99] on span "Branches" at bounding box center [119, 94] width 98 height 15
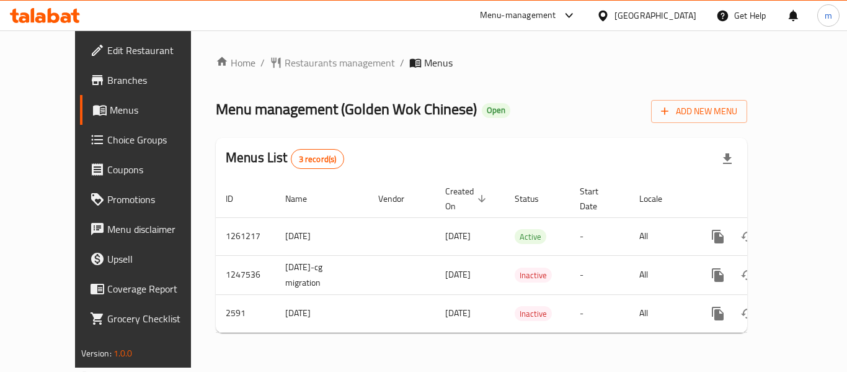
click at [285, 65] on span "Restaurants management" at bounding box center [340, 62] width 110 height 15
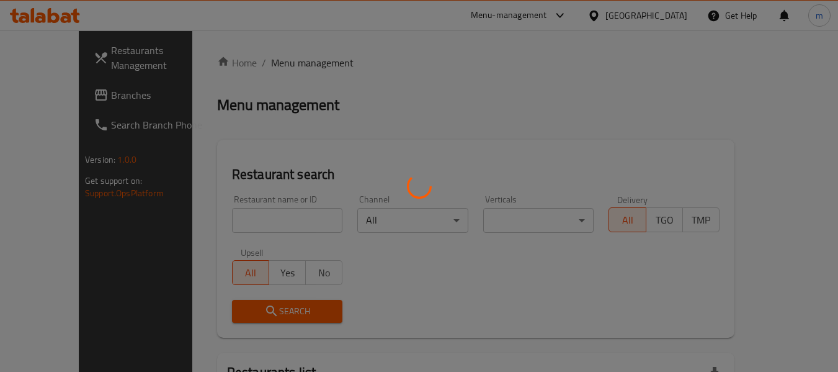
click at [281, 63] on div at bounding box center [419, 186] width 838 height 372
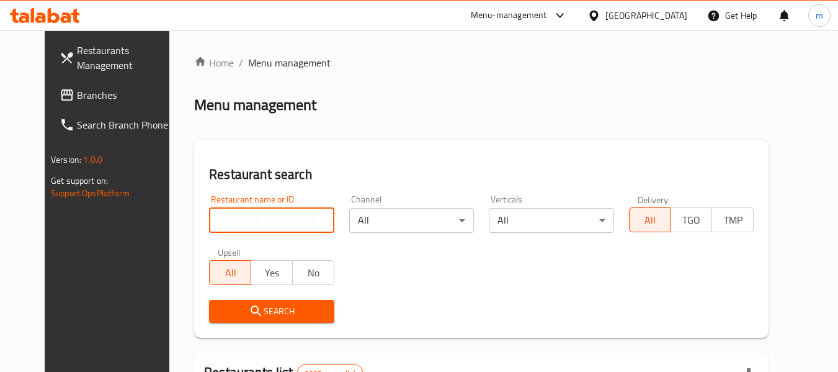
drag, startPoint x: 243, startPoint y: 218, endPoint x: 236, endPoint y: 221, distance: 6.7
click at [242, 218] on input "search" at bounding box center [271, 220] width 125 height 25
click at [236, 221] on input "search" at bounding box center [271, 220] width 125 height 25
paste input "1730"
type input "1730"
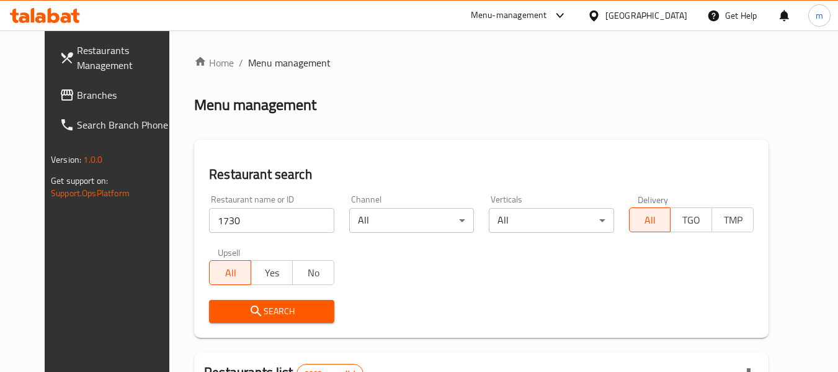
click at [269, 301] on button "Search" at bounding box center [271, 311] width 125 height 23
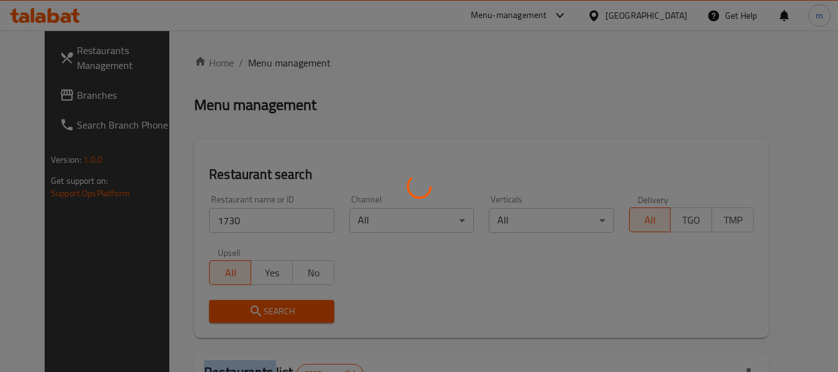
drag, startPoint x: 269, startPoint y: 301, endPoint x: 320, endPoint y: 293, distance: 52.1
click at [269, 302] on div at bounding box center [419, 186] width 838 height 372
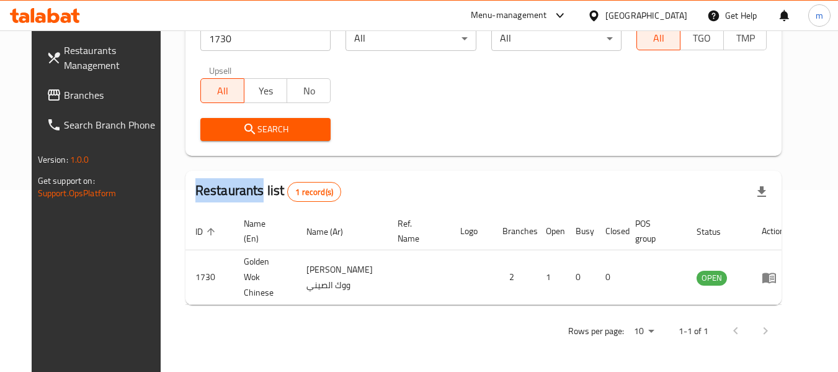
scroll to position [171, 0]
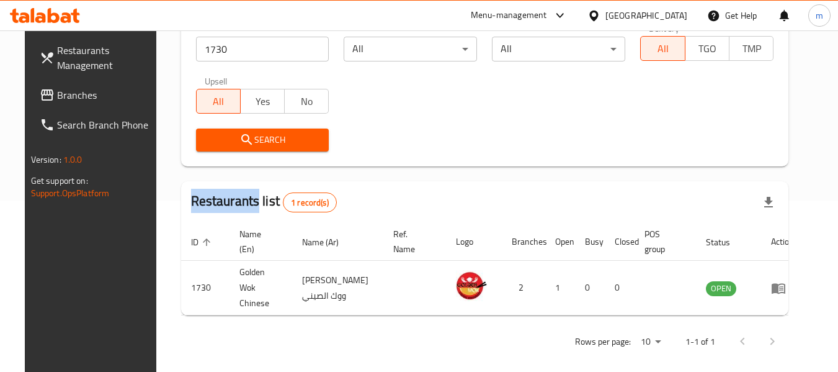
click at [600, 15] on icon at bounding box center [593, 15] width 13 height 13
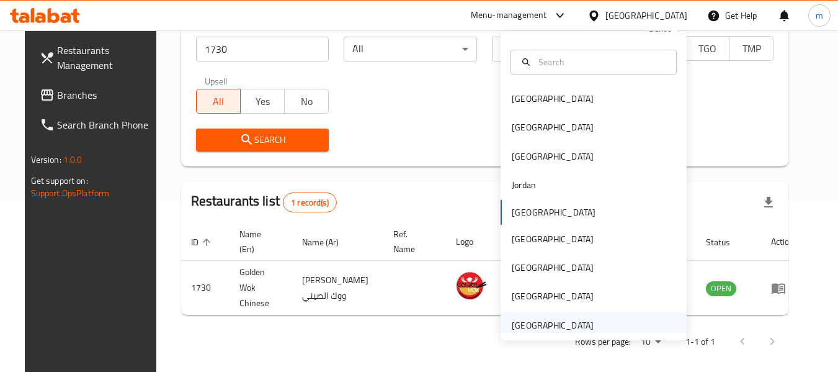
click at [520, 327] on div "[GEOGRAPHIC_DATA]" at bounding box center [553, 325] width 82 height 14
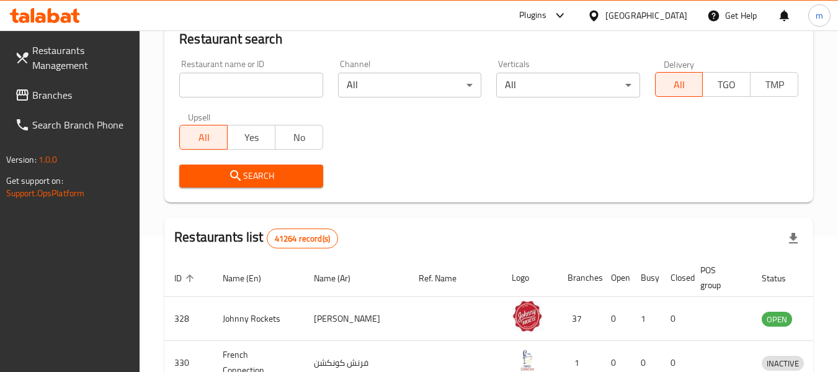
scroll to position [171, 0]
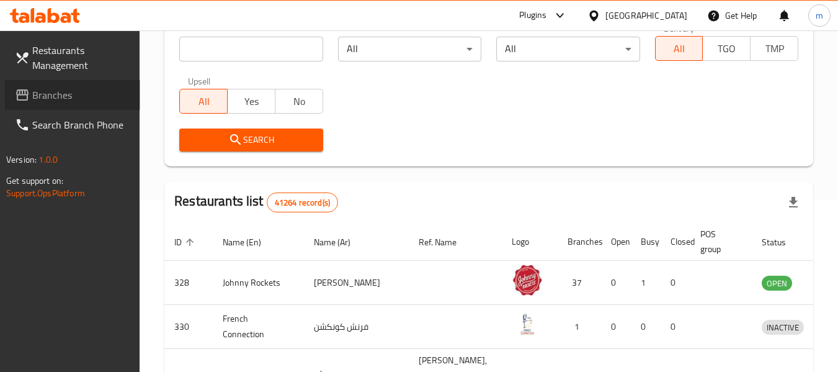
click at [72, 97] on span "Branches" at bounding box center [81, 94] width 98 height 15
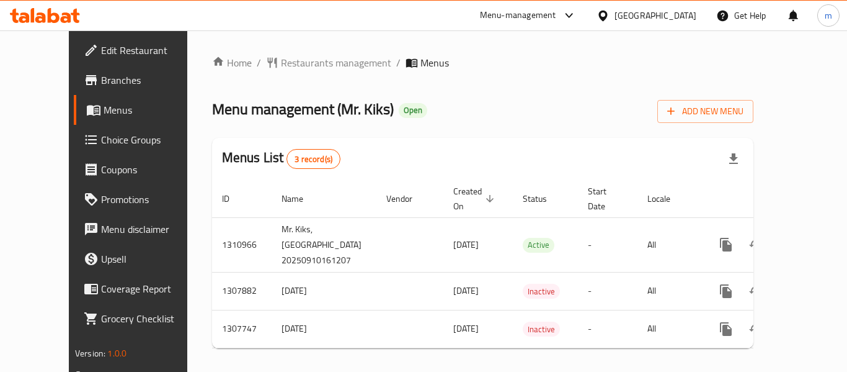
click at [295, 67] on span "Restaurants management" at bounding box center [336, 62] width 110 height 15
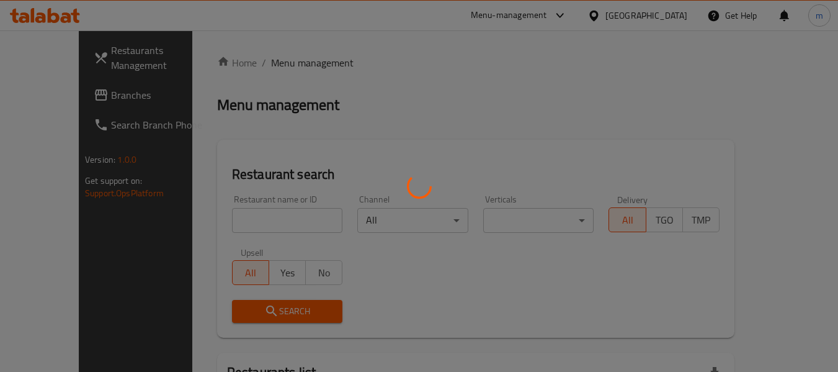
click at [235, 218] on div at bounding box center [419, 186] width 838 height 372
click at [234, 219] on div at bounding box center [419, 186] width 838 height 372
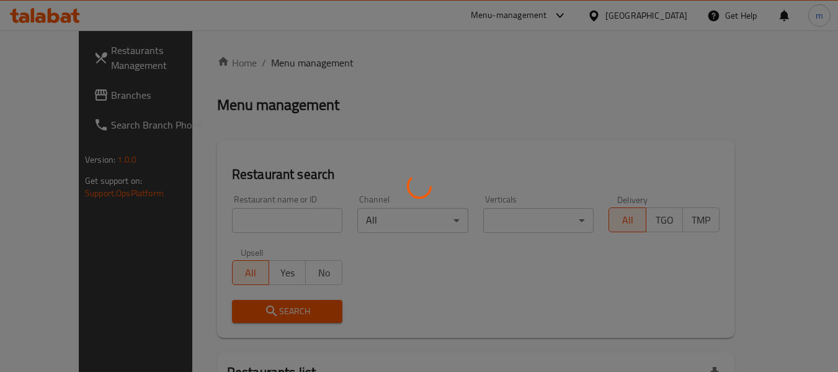
click at [222, 223] on div at bounding box center [419, 186] width 838 height 372
click at [221, 223] on div at bounding box center [419, 186] width 838 height 372
click at [223, 222] on div at bounding box center [419, 186] width 838 height 372
click at [224, 223] on div at bounding box center [419, 186] width 838 height 372
click at [231, 226] on div at bounding box center [419, 186] width 838 height 372
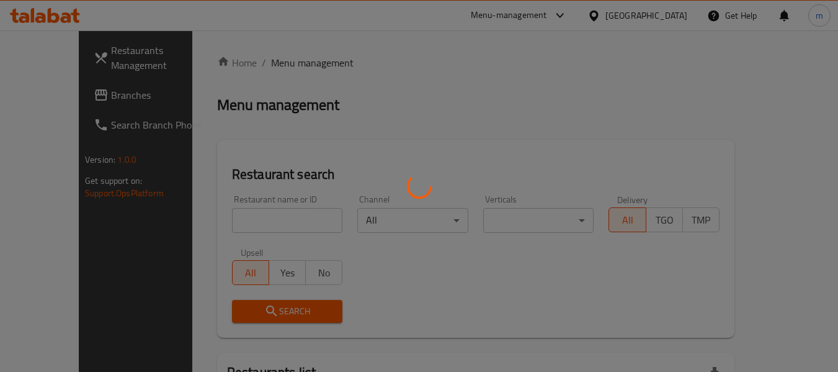
click at [220, 221] on div at bounding box center [419, 186] width 838 height 372
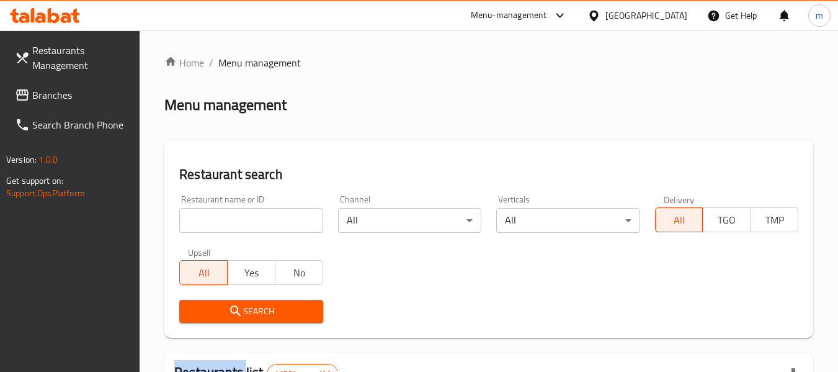
click at [220, 221] on div at bounding box center [419, 186] width 838 height 372
click at [220, 221] on input "search" at bounding box center [250, 220] width 143 height 25
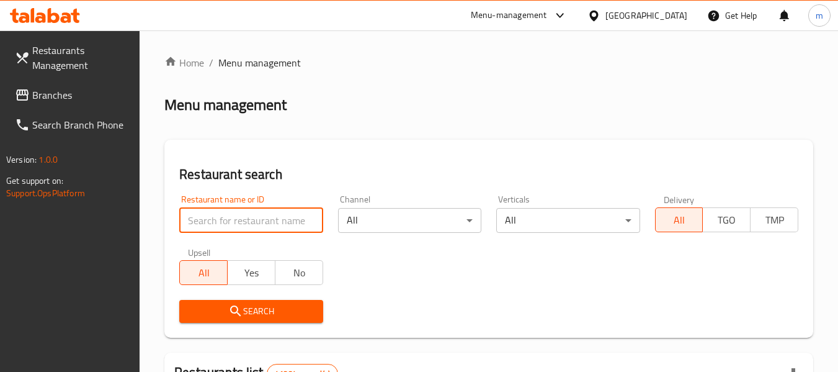
click at [220, 221] on input "search" at bounding box center [250, 220] width 143 height 25
paste input "704326"
type input "704326"
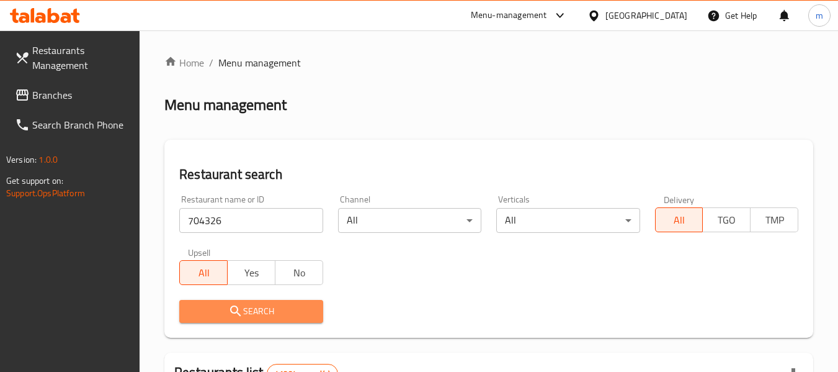
drag, startPoint x: 233, startPoint y: 303, endPoint x: 497, endPoint y: 239, distance: 272.0
click at [237, 303] on span "Search" at bounding box center [250, 311] width 123 height 16
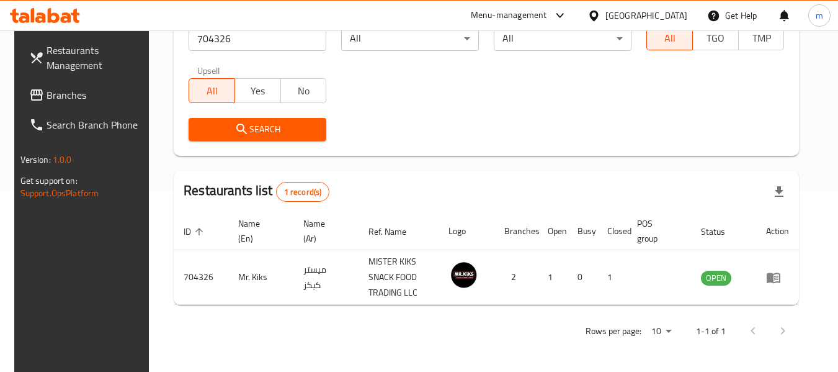
scroll to position [182, 0]
click at [618, 13] on div "[GEOGRAPHIC_DATA]" at bounding box center [646, 16] width 82 height 14
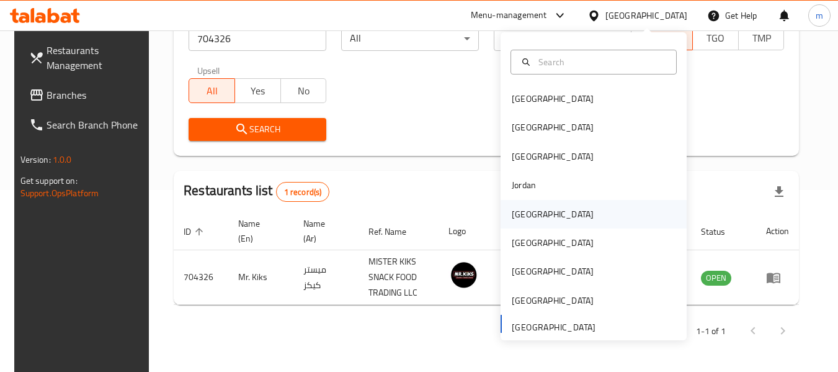
click at [516, 213] on div "[GEOGRAPHIC_DATA]" at bounding box center [553, 214] width 82 height 14
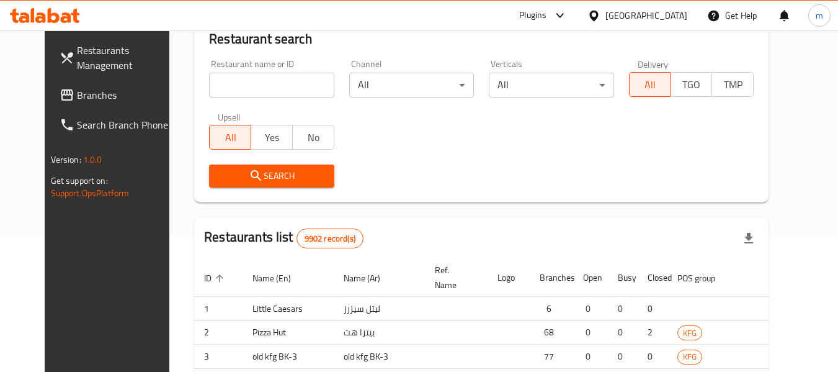
scroll to position [182, 0]
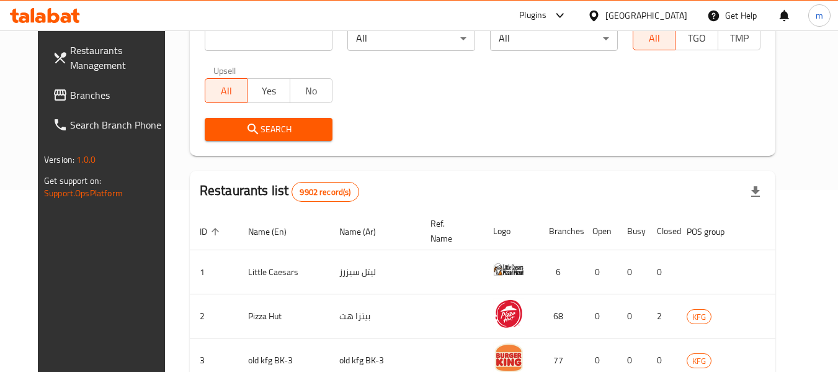
click at [80, 90] on span "Branches" at bounding box center [119, 94] width 98 height 15
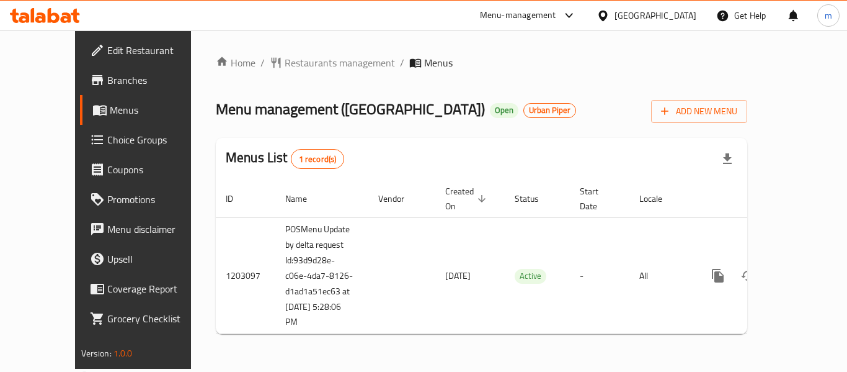
click at [301, 63] on div at bounding box center [423, 186] width 847 height 372
click at [285, 65] on span "Restaurants management" at bounding box center [340, 62] width 110 height 15
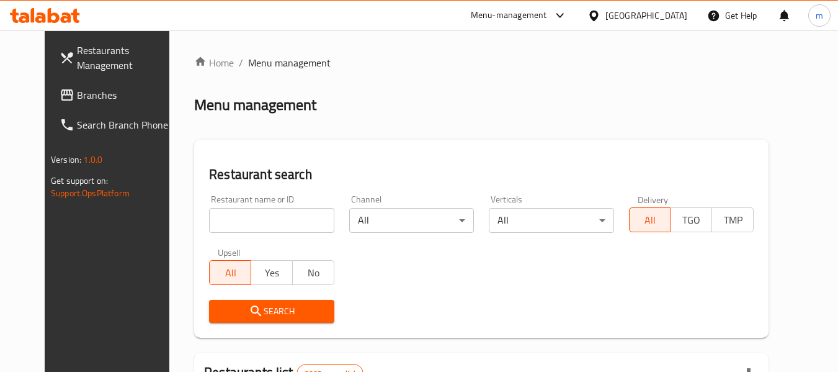
click at [235, 218] on input "search" at bounding box center [271, 220] width 125 height 25
paste input "669488"
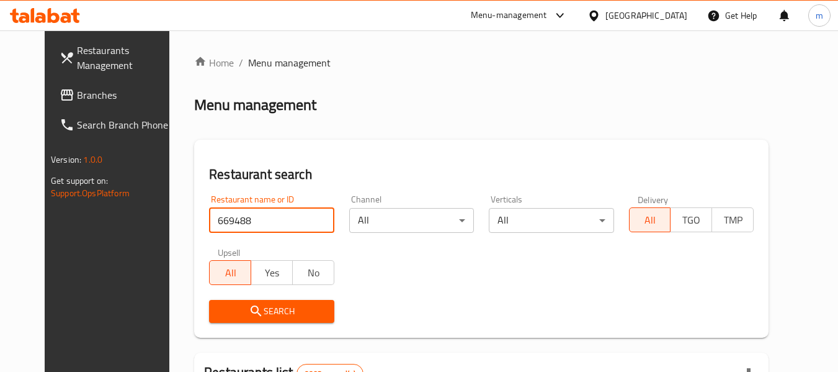
type input "669488"
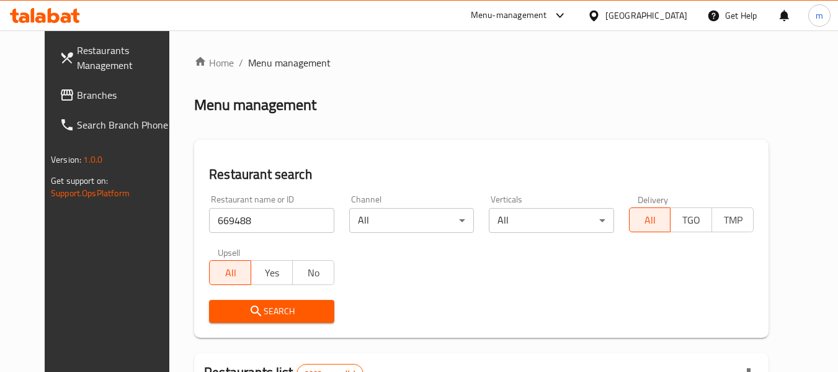
click at [249, 310] on icon "submit" at bounding box center [256, 310] width 15 height 15
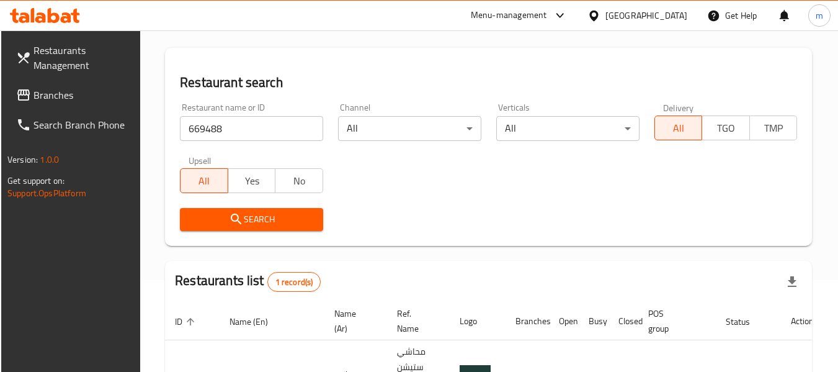
scroll to position [182, 0]
